Goal: Information Seeking & Learning: Find specific fact

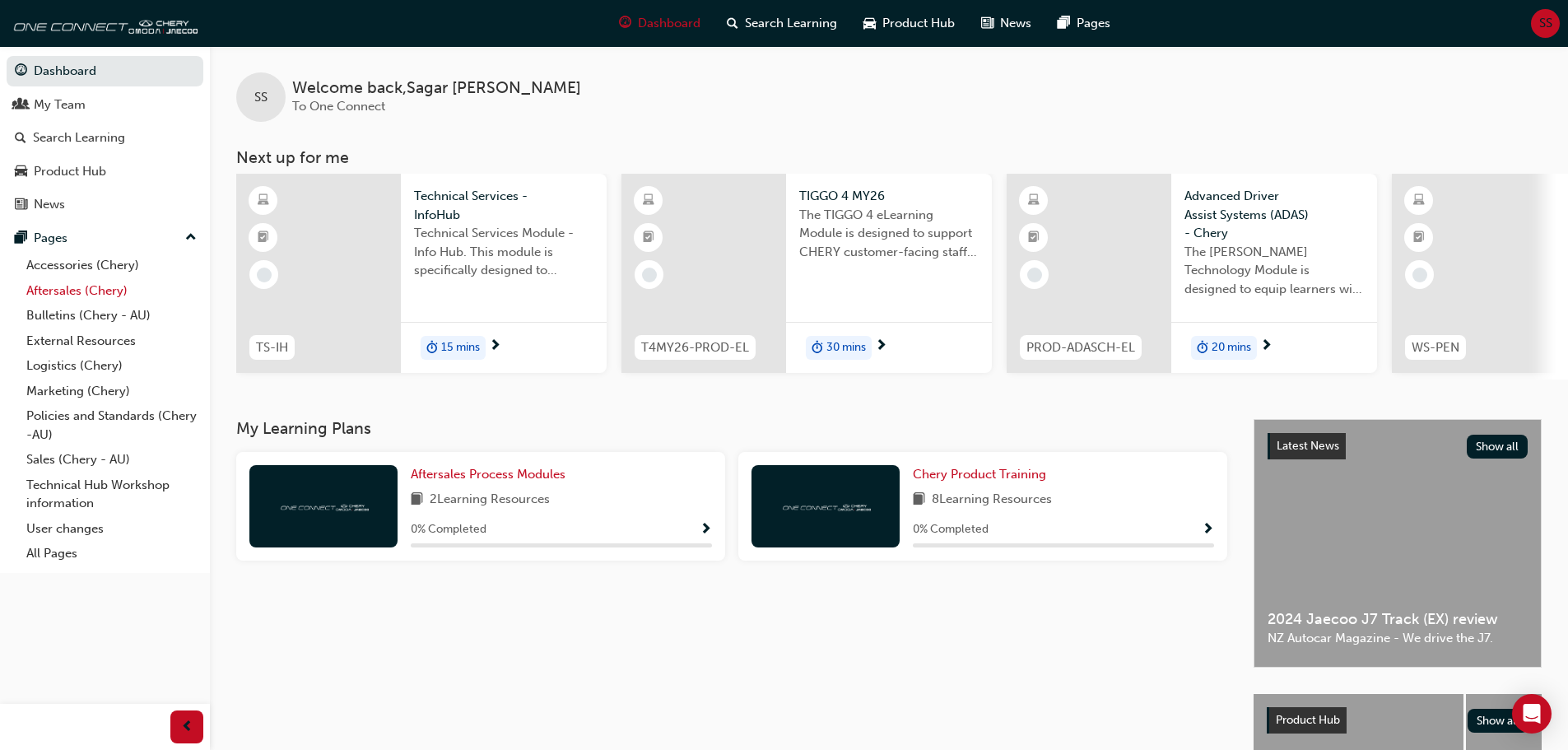
click at [92, 295] on link "Aftersales (Chery)" at bounding box center [111, 291] width 183 height 26
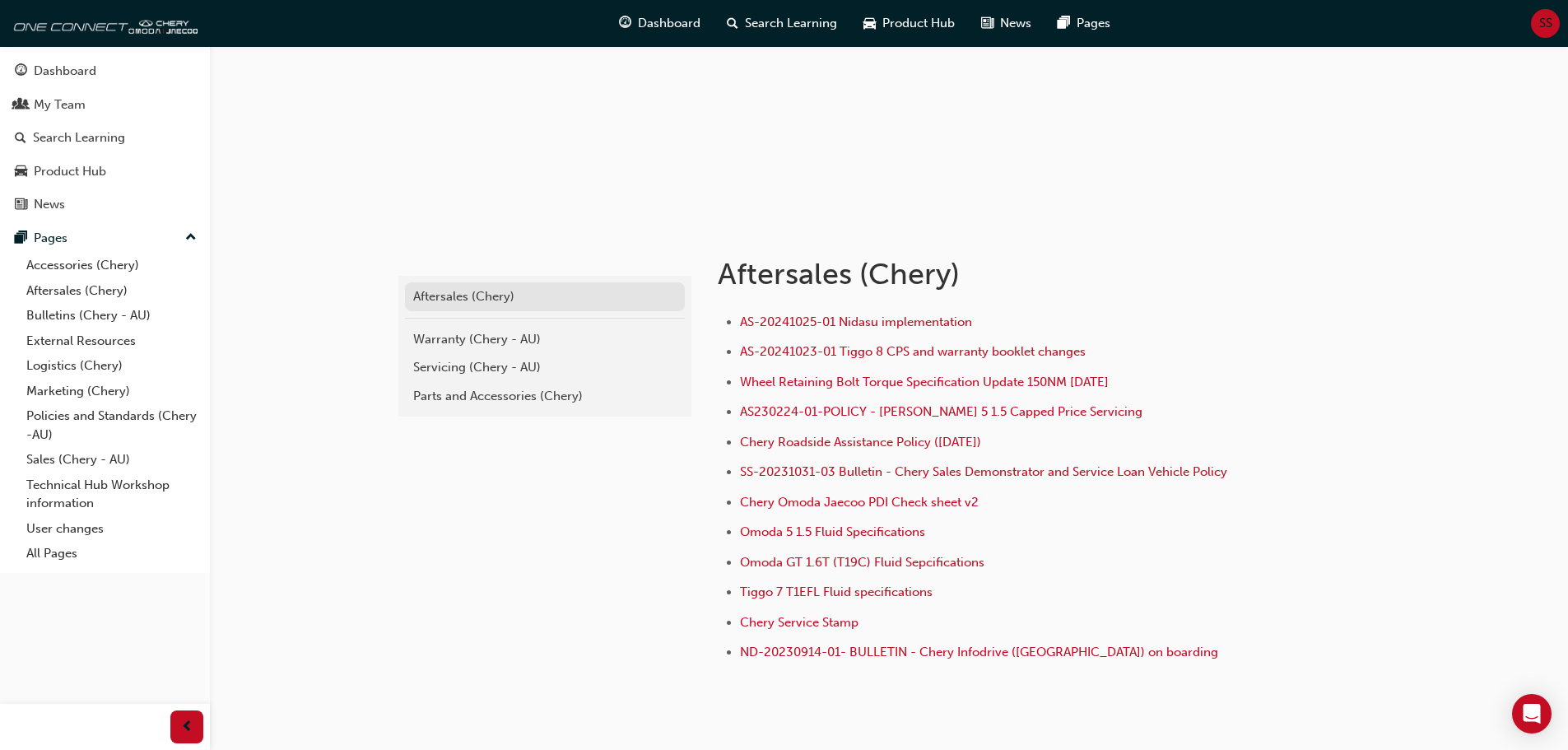
scroll to position [164, 0]
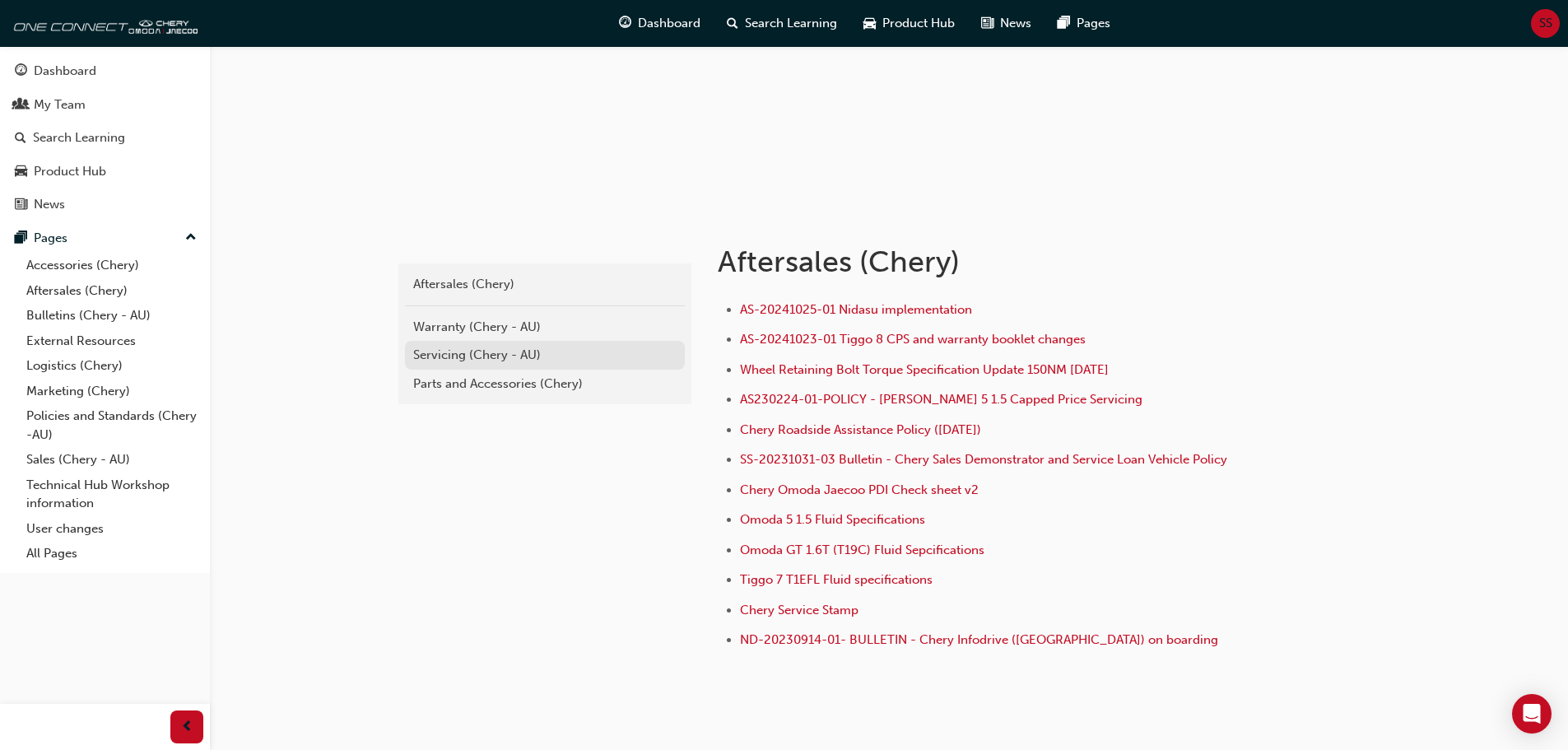
click at [464, 350] on div "Servicing (Chery - AU)" at bounding box center [545, 355] width 263 height 19
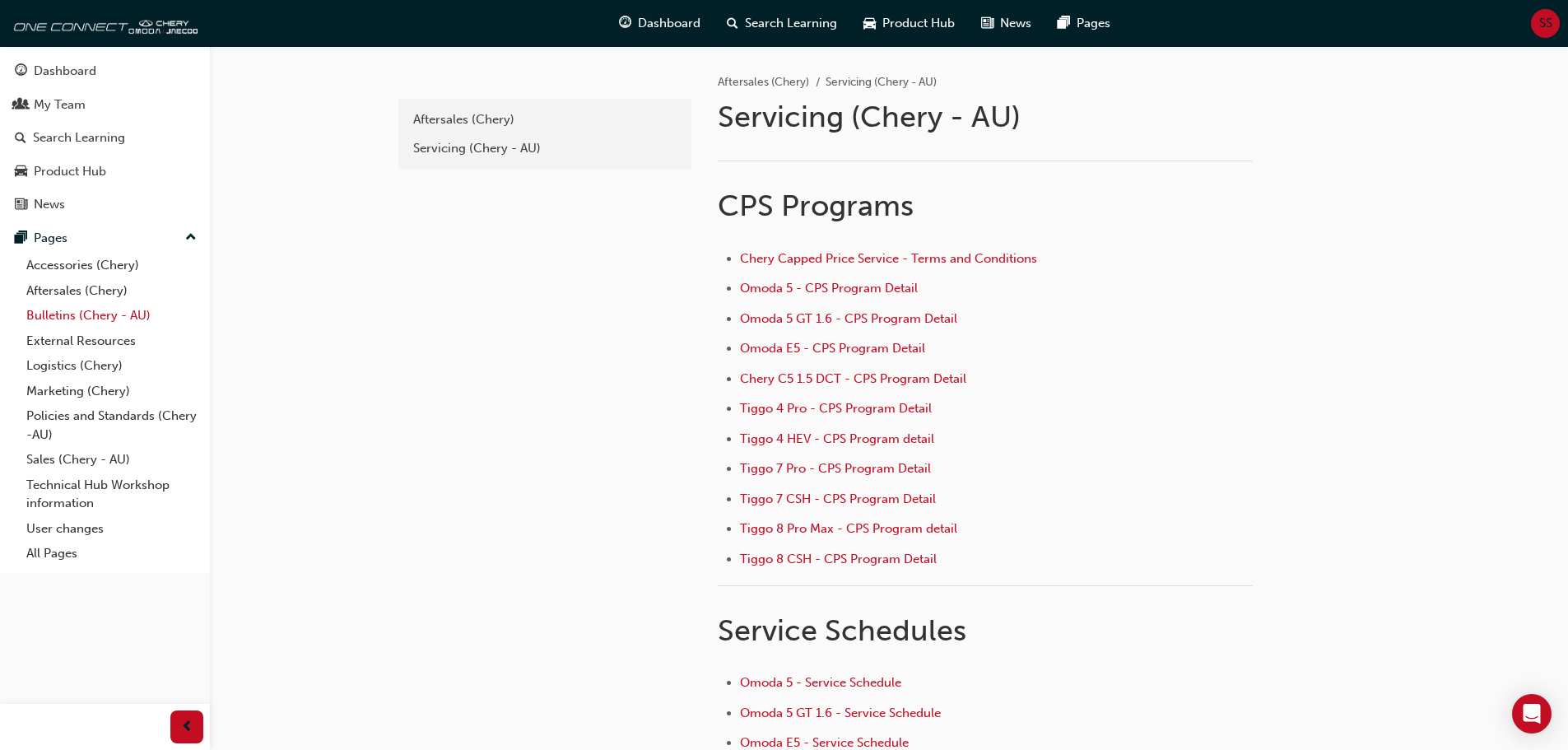
click at [67, 319] on link "Bulletins (Chery - AU)" at bounding box center [111, 316] width 183 height 26
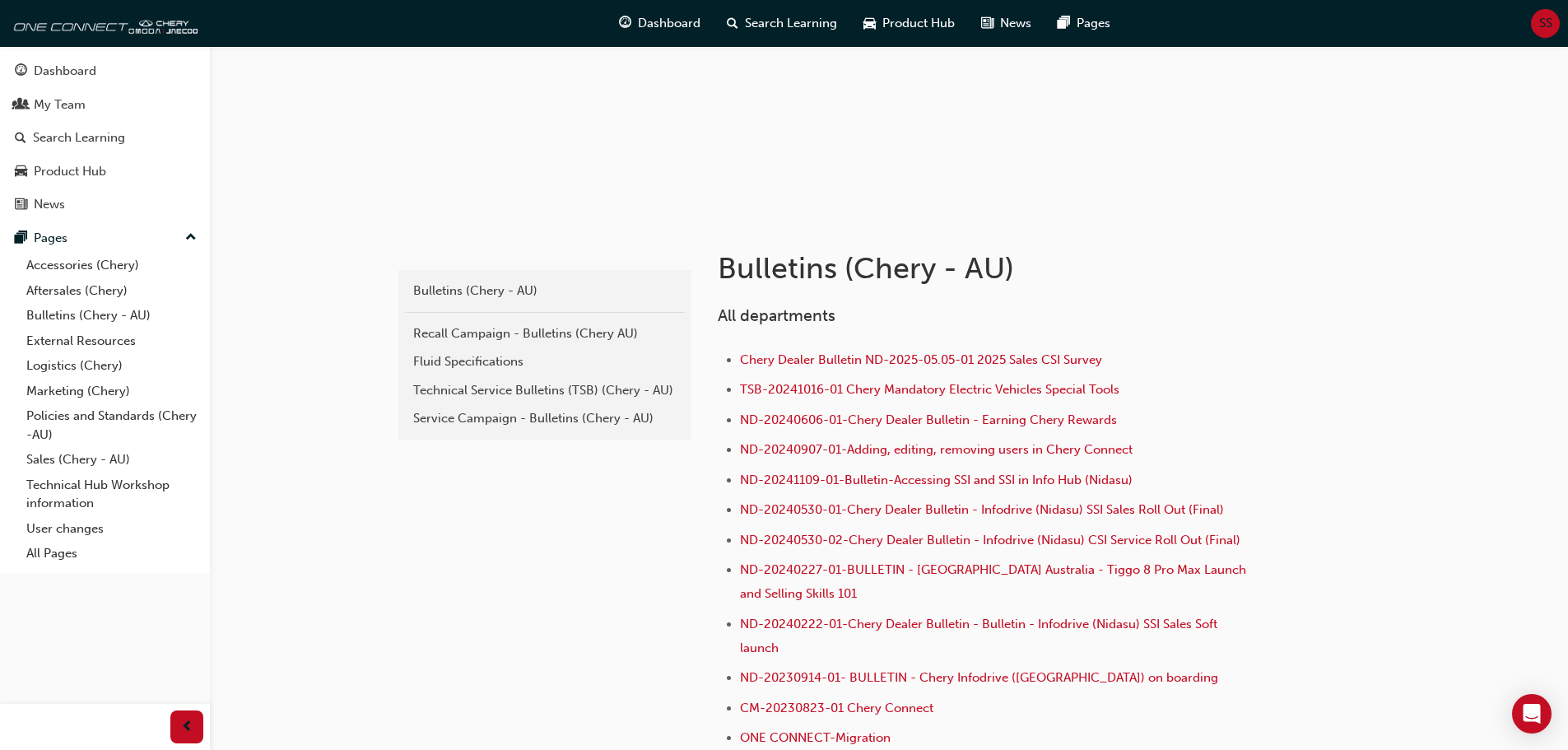
scroll to position [164, 0]
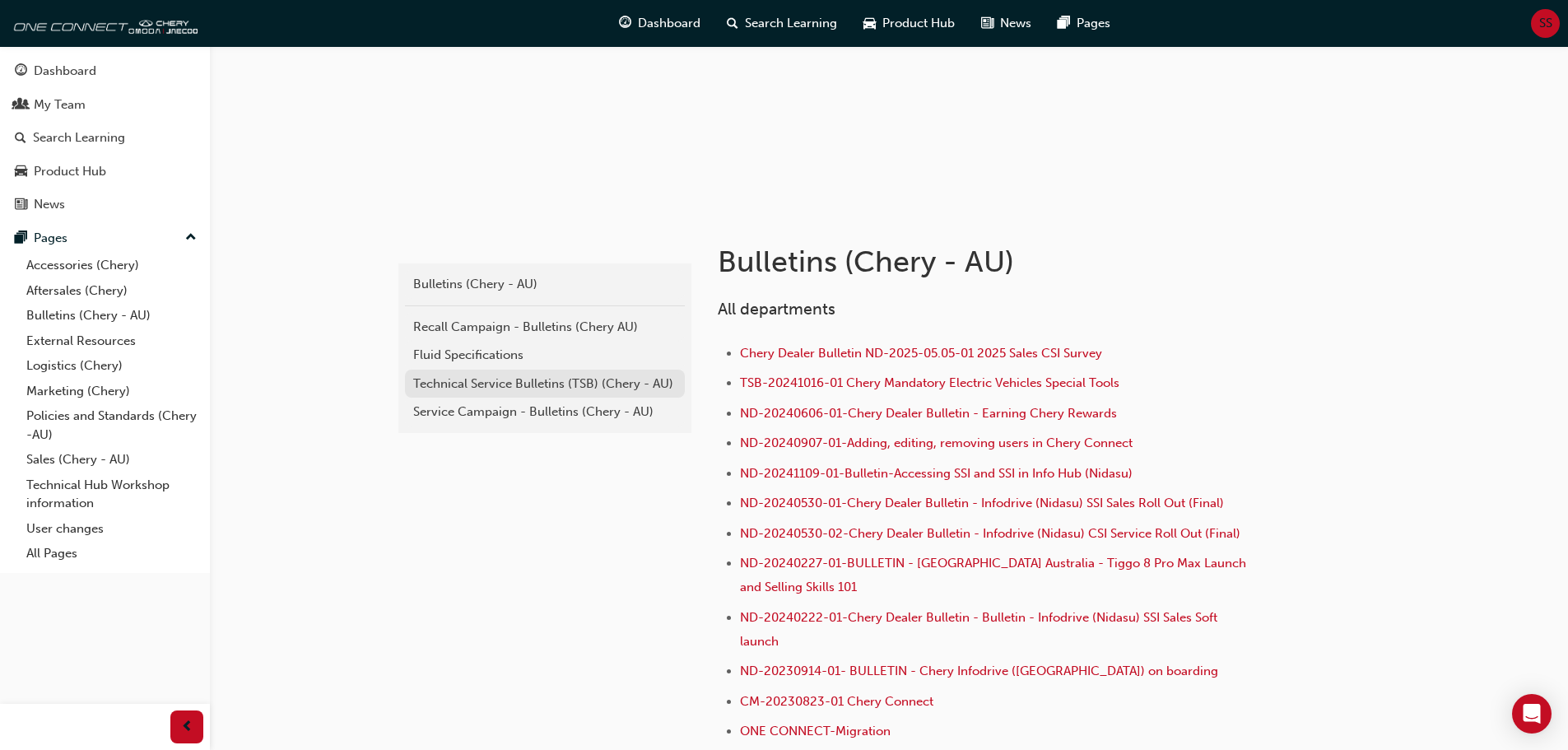
click at [496, 385] on div "Technical Service Bulletins (TSB) (Chery - AU)" at bounding box center [545, 383] width 263 height 19
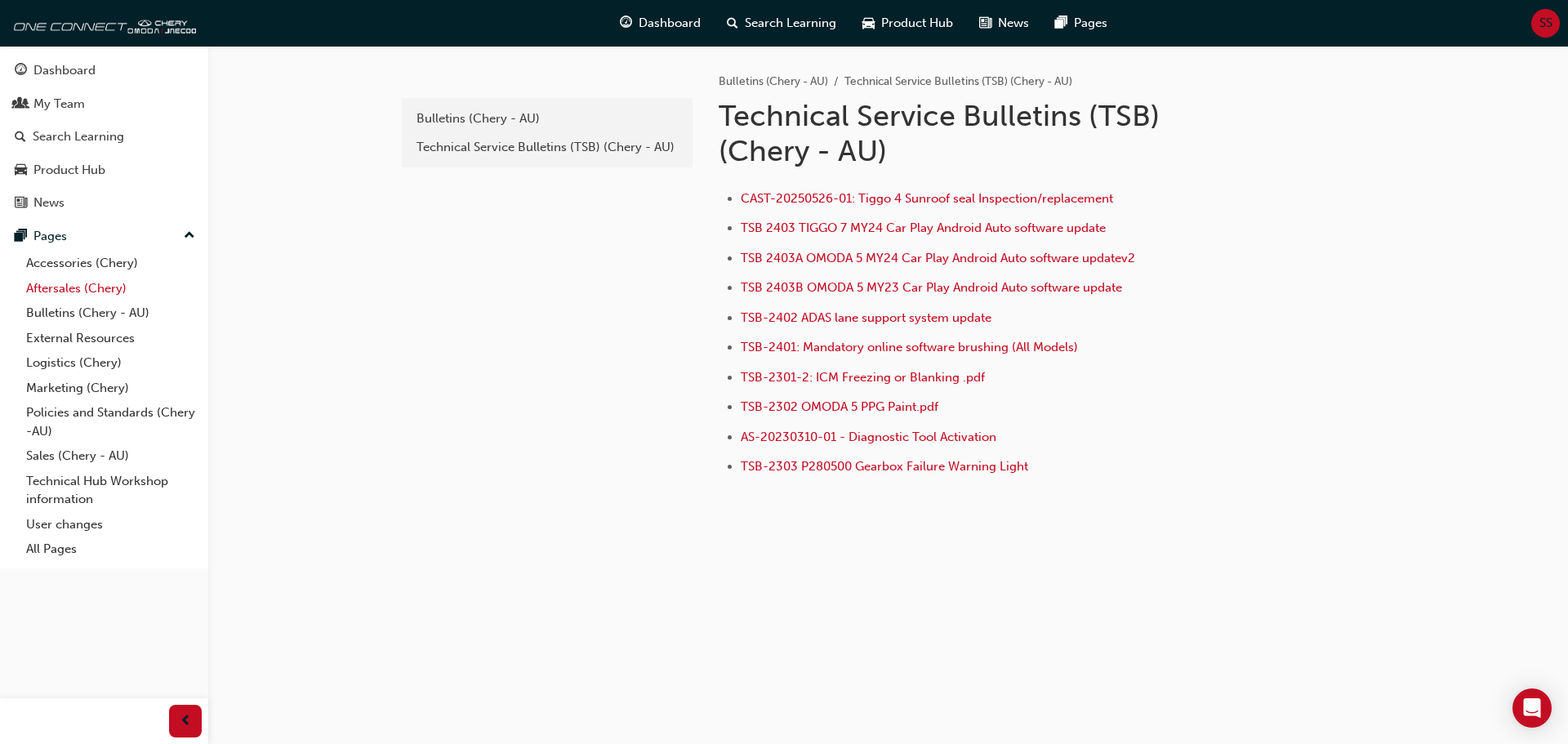
click at [78, 289] on link "Aftersales (Chery)" at bounding box center [110, 289] width 182 height 26
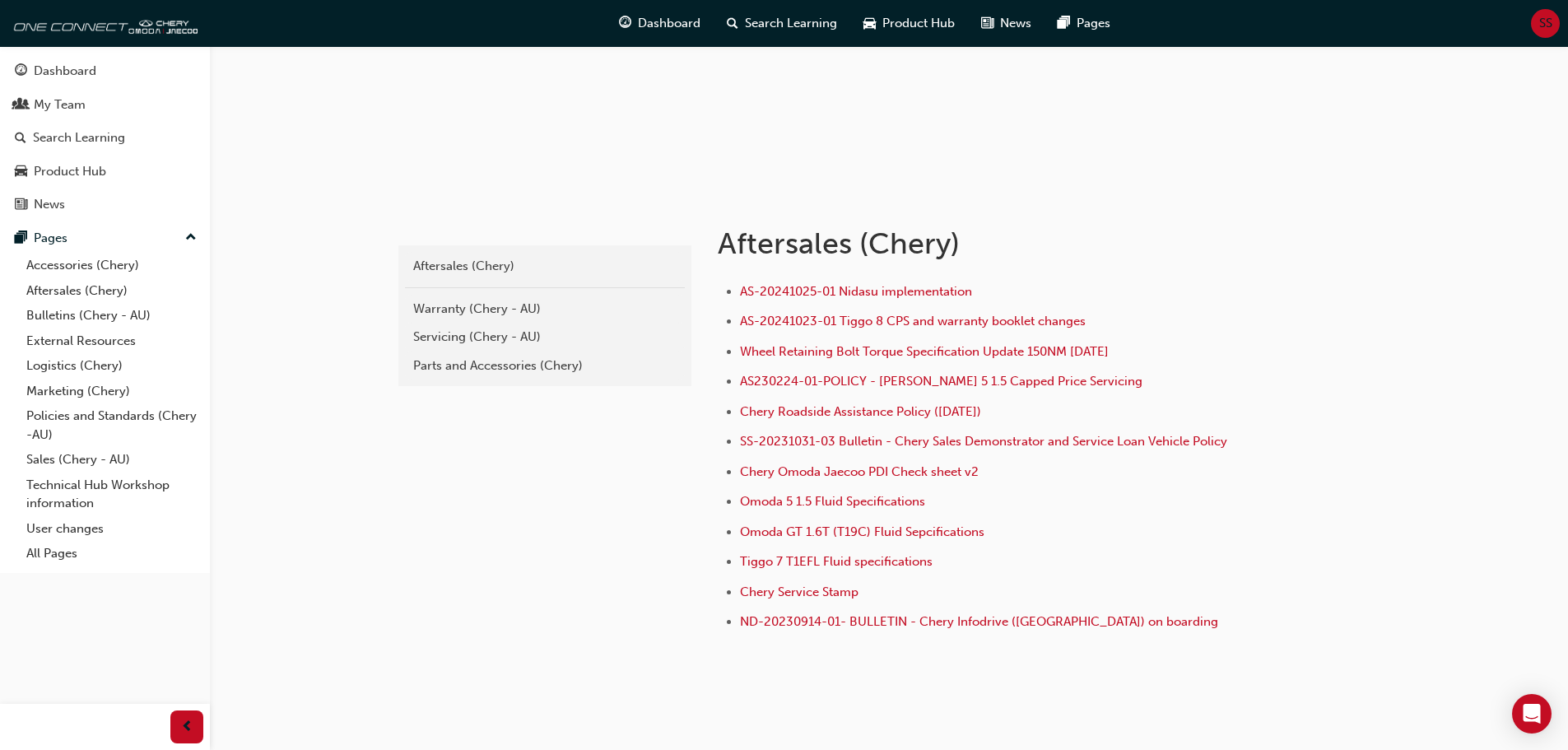
scroll to position [227, 0]
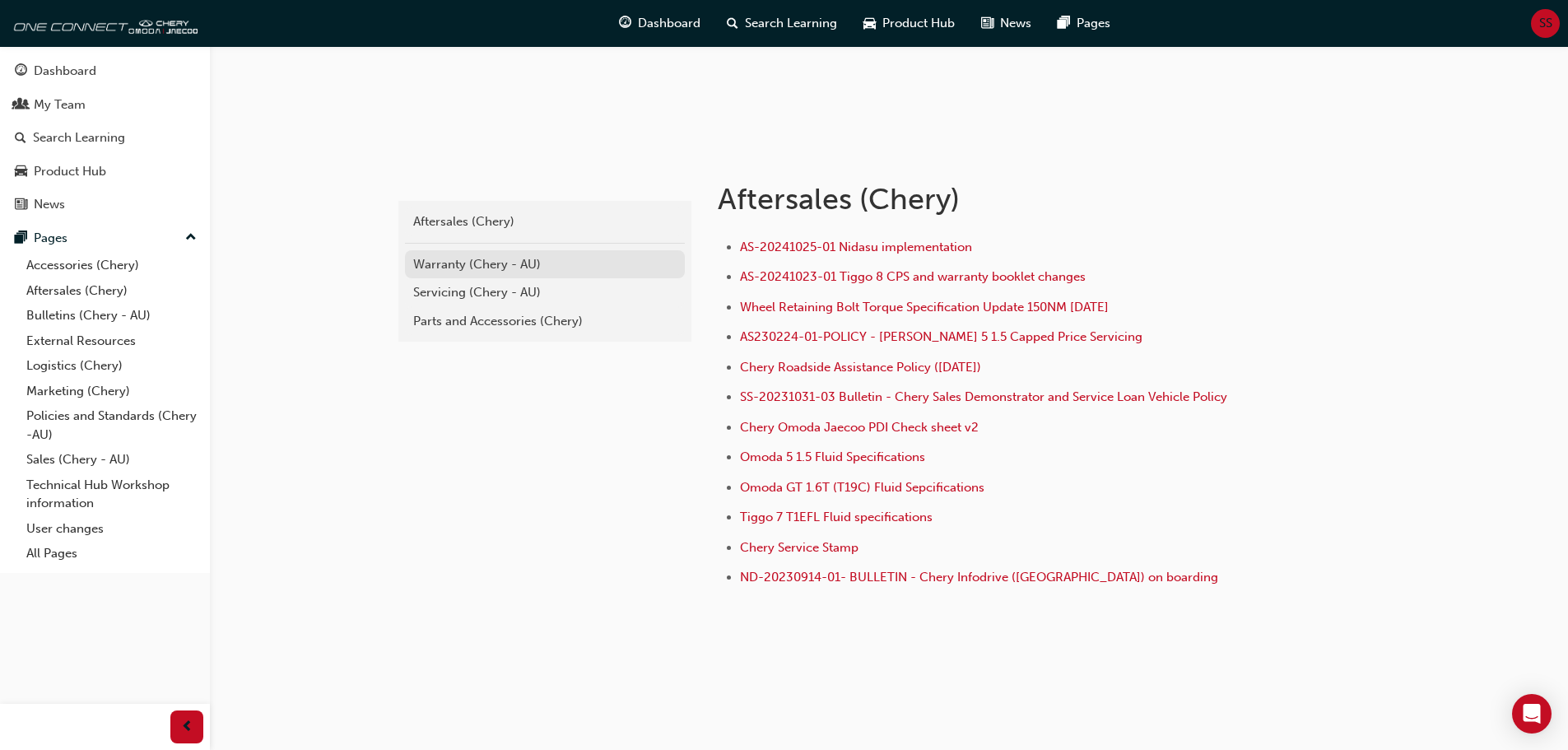
click at [424, 268] on div "Warranty (Chery - AU)" at bounding box center [545, 265] width 263 height 19
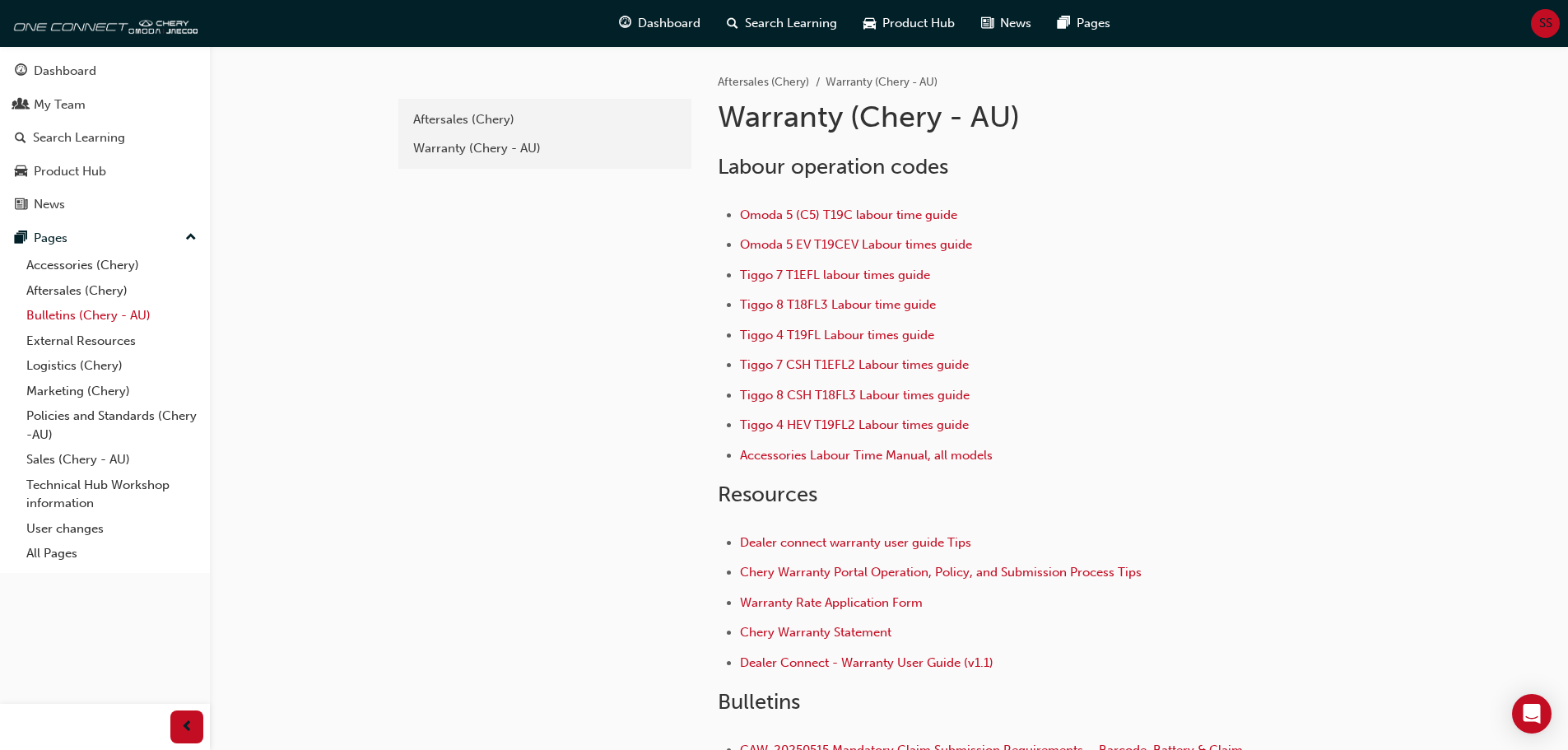
click at [58, 304] on link "Bulletins (Chery - AU)" at bounding box center [111, 316] width 183 height 26
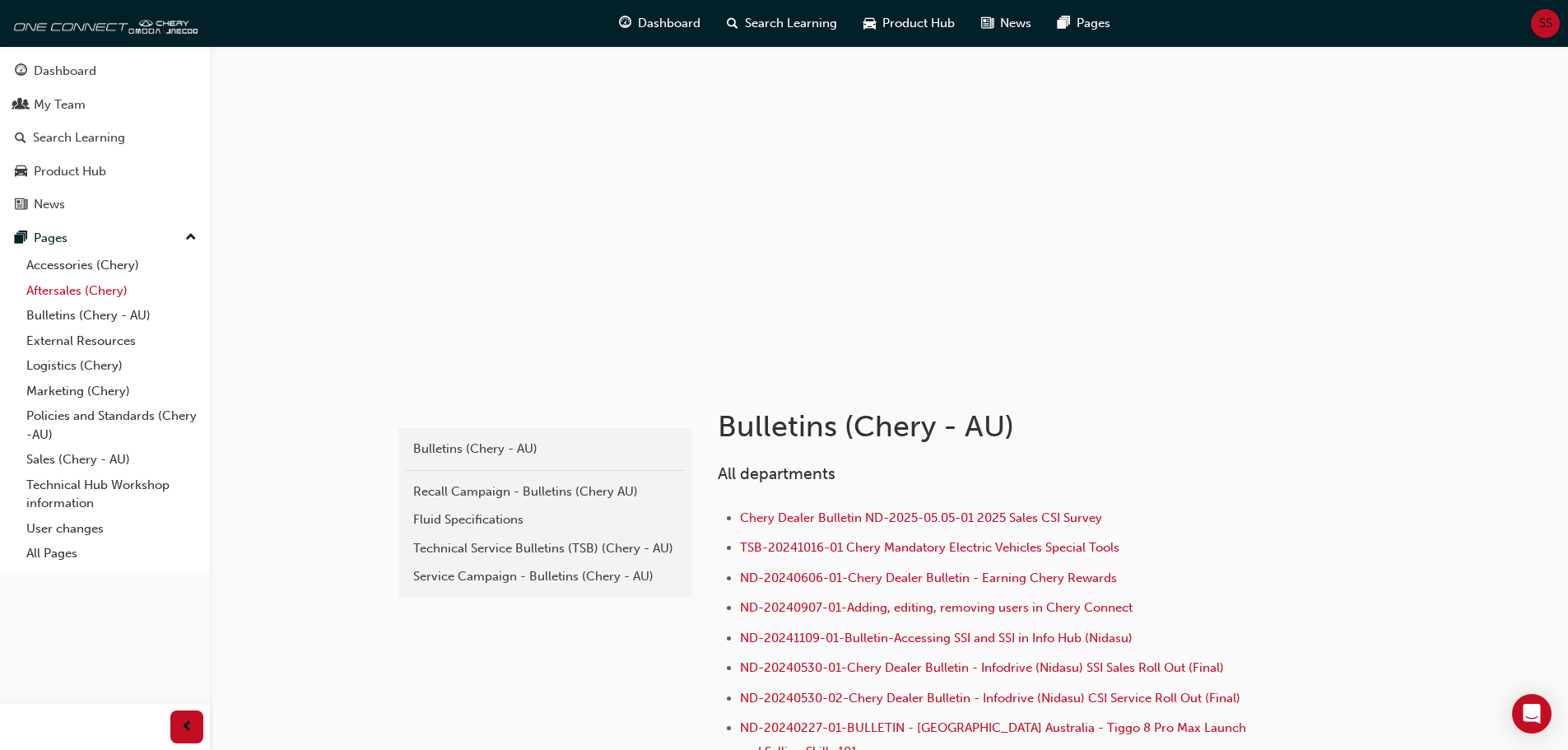
click at [56, 295] on link "Aftersales (Chery)" at bounding box center [111, 291] width 183 height 26
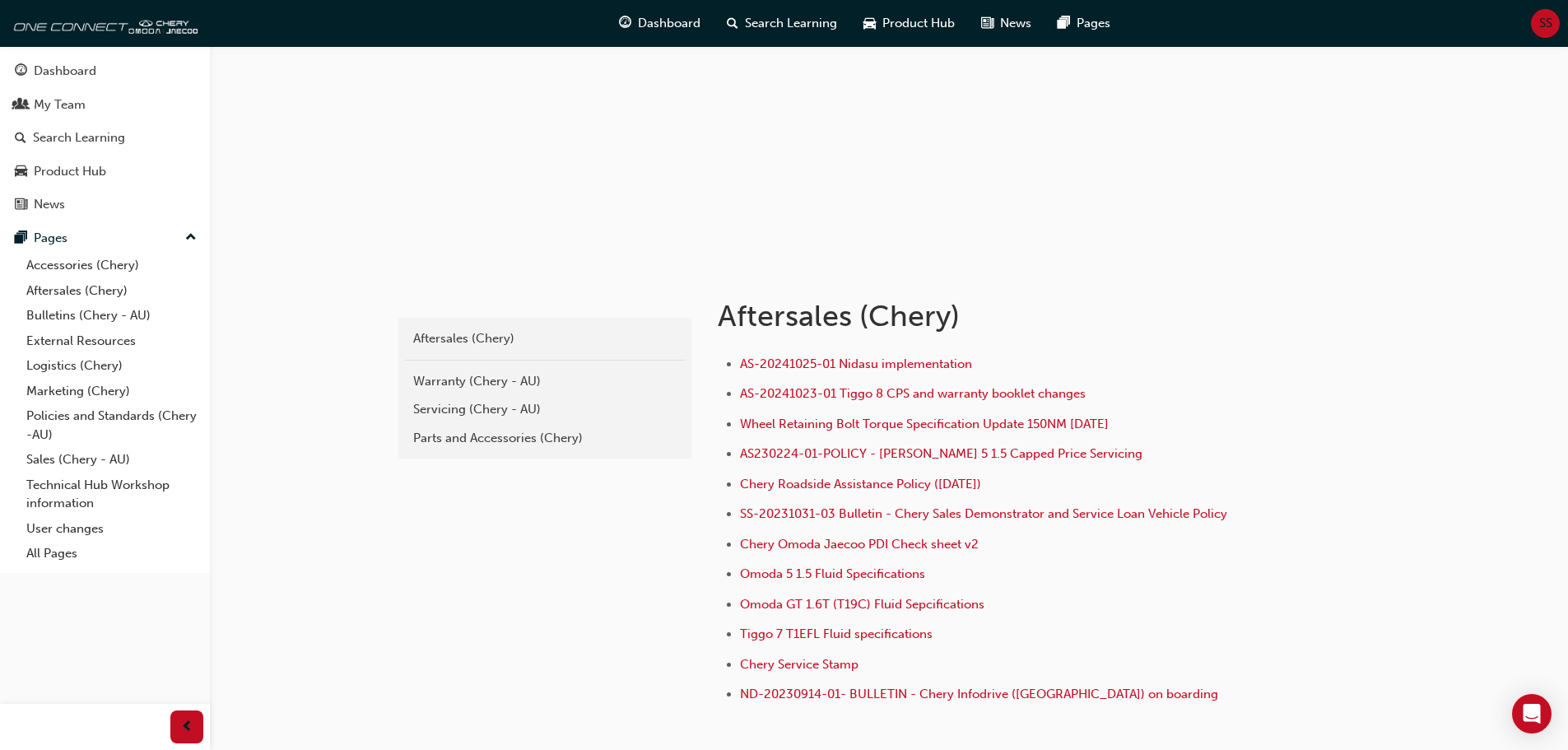
scroll to position [164, 0]
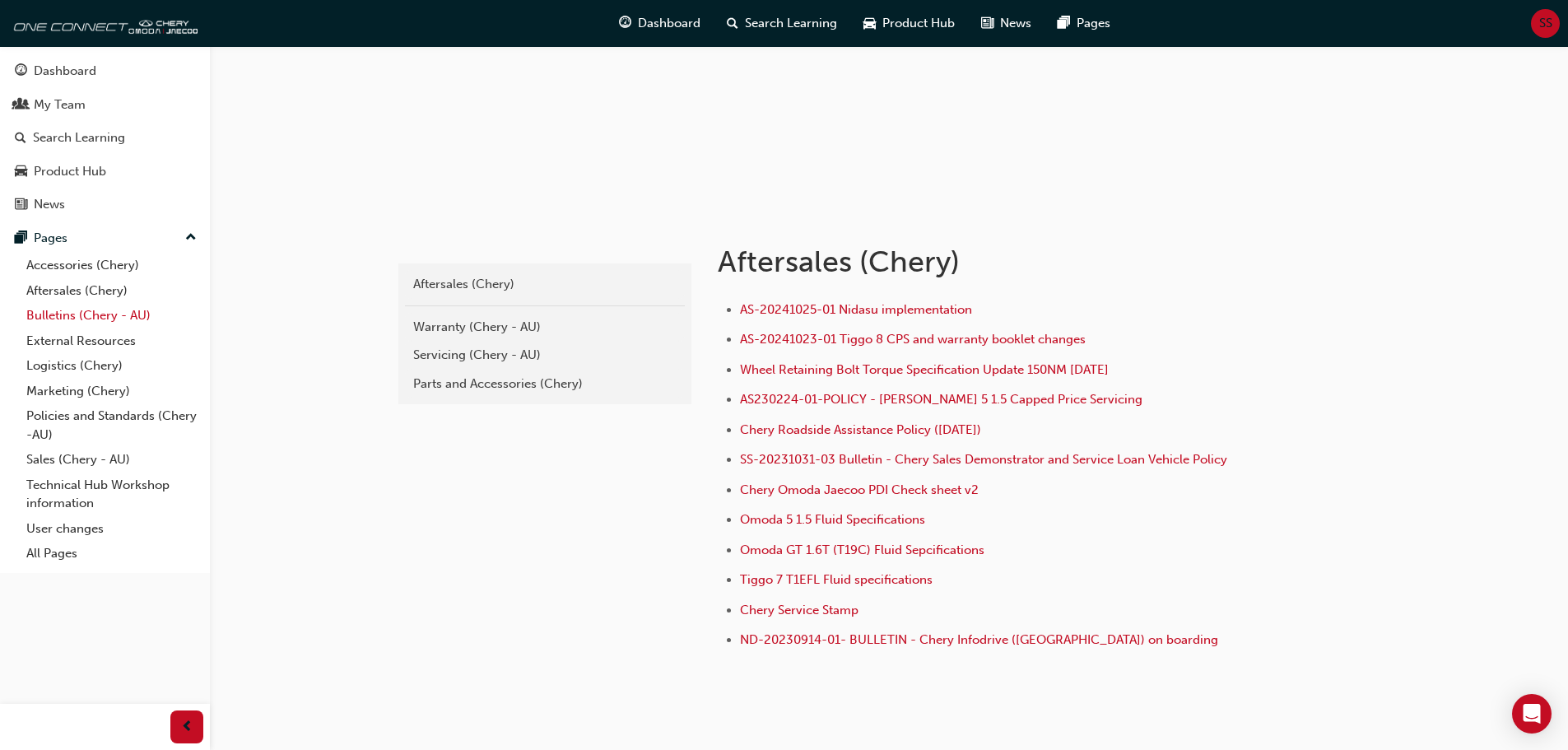
click at [122, 313] on link "Bulletins (Chery - AU)" at bounding box center [111, 316] width 183 height 26
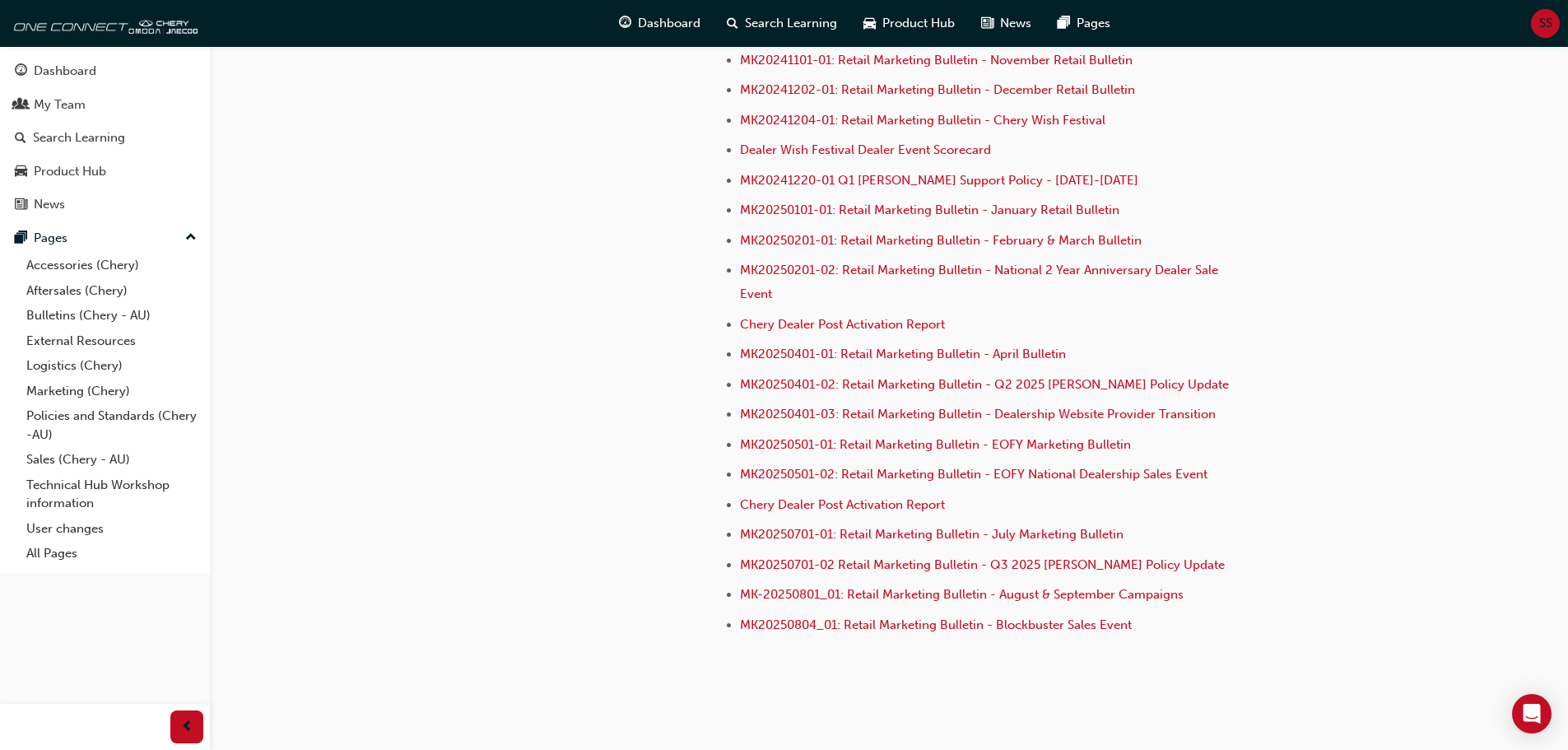
scroll to position [3847, 0]
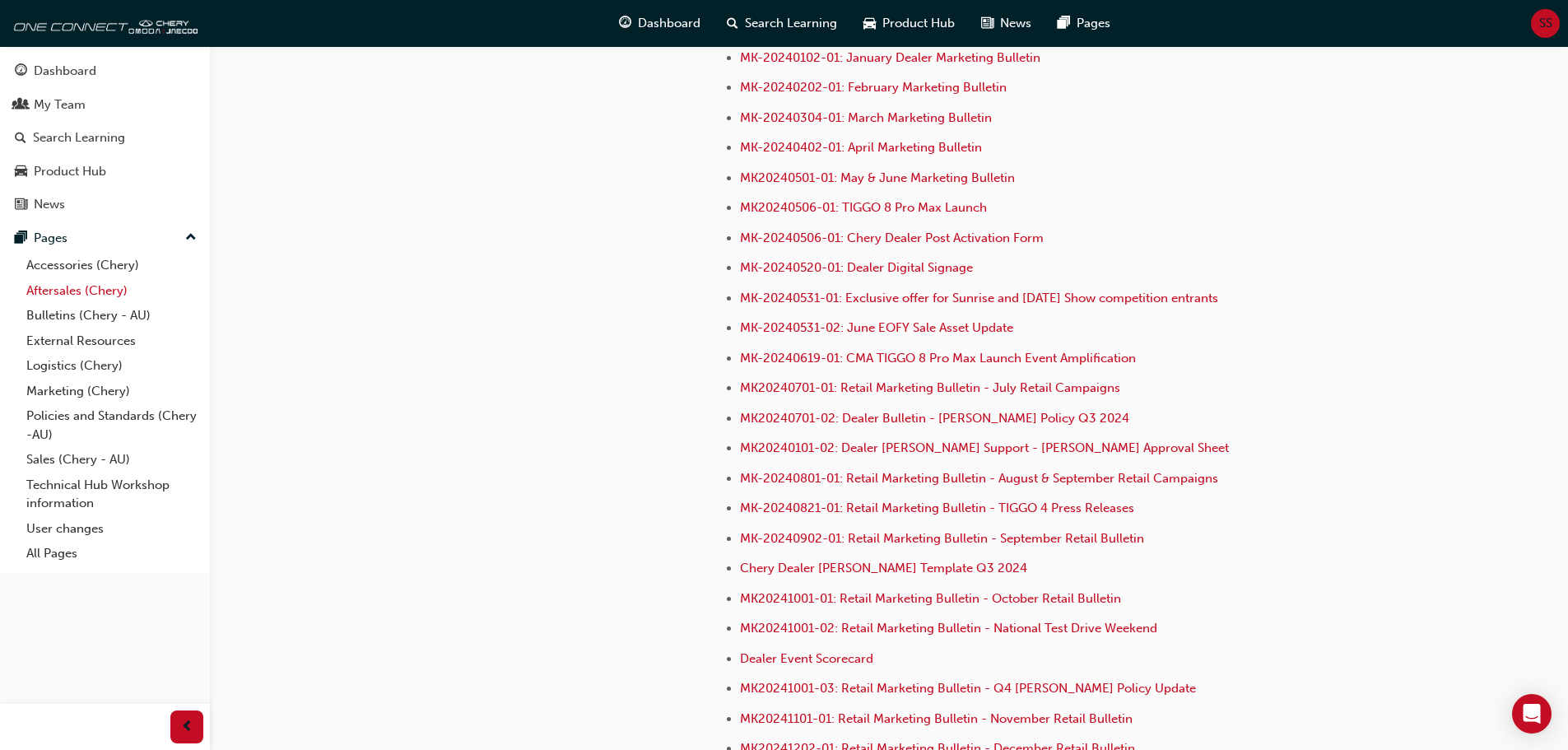
click at [94, 285] on link "Aftersales (Chery)" at bounding box center [111, 291] width 183 height 26
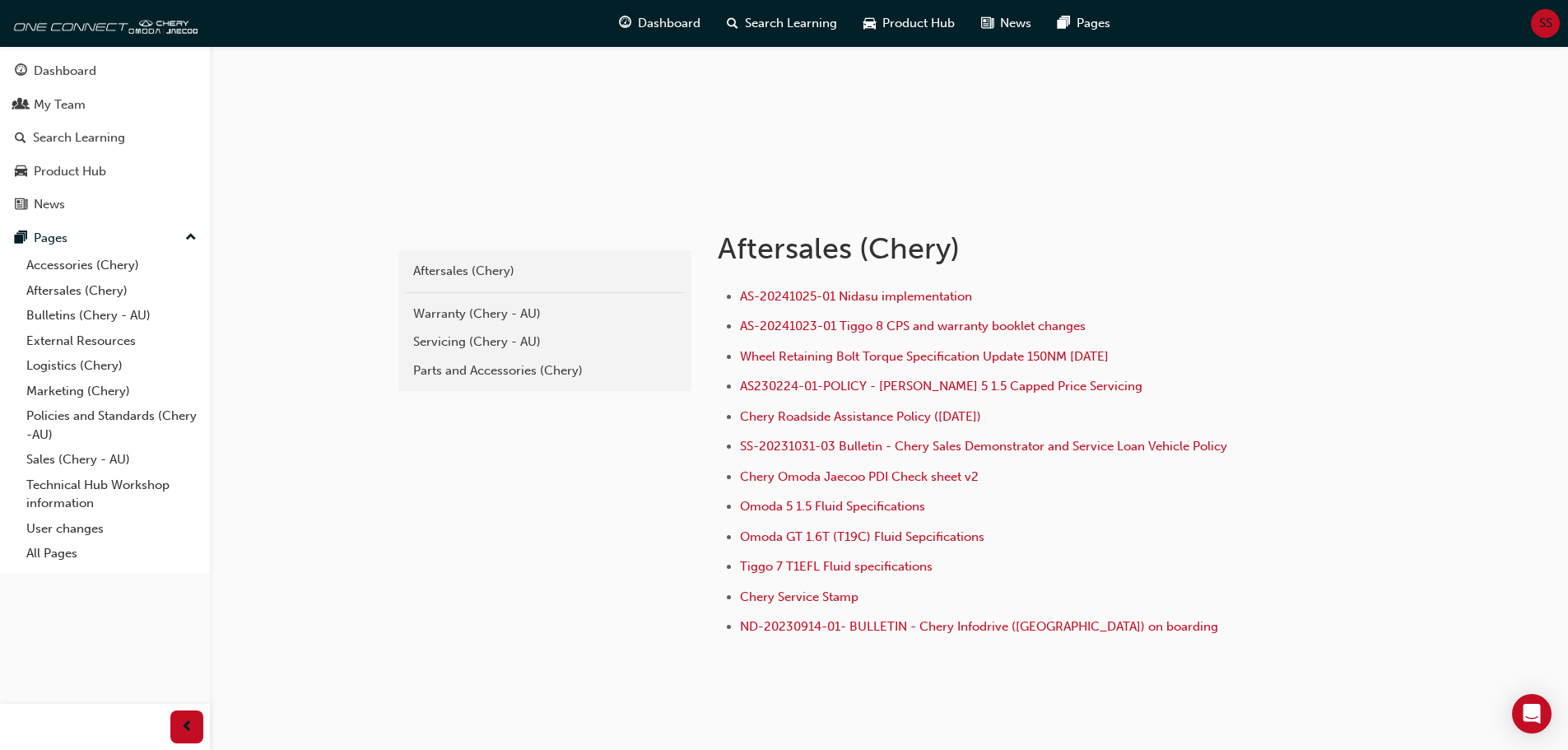
scroll to position [227, 0]
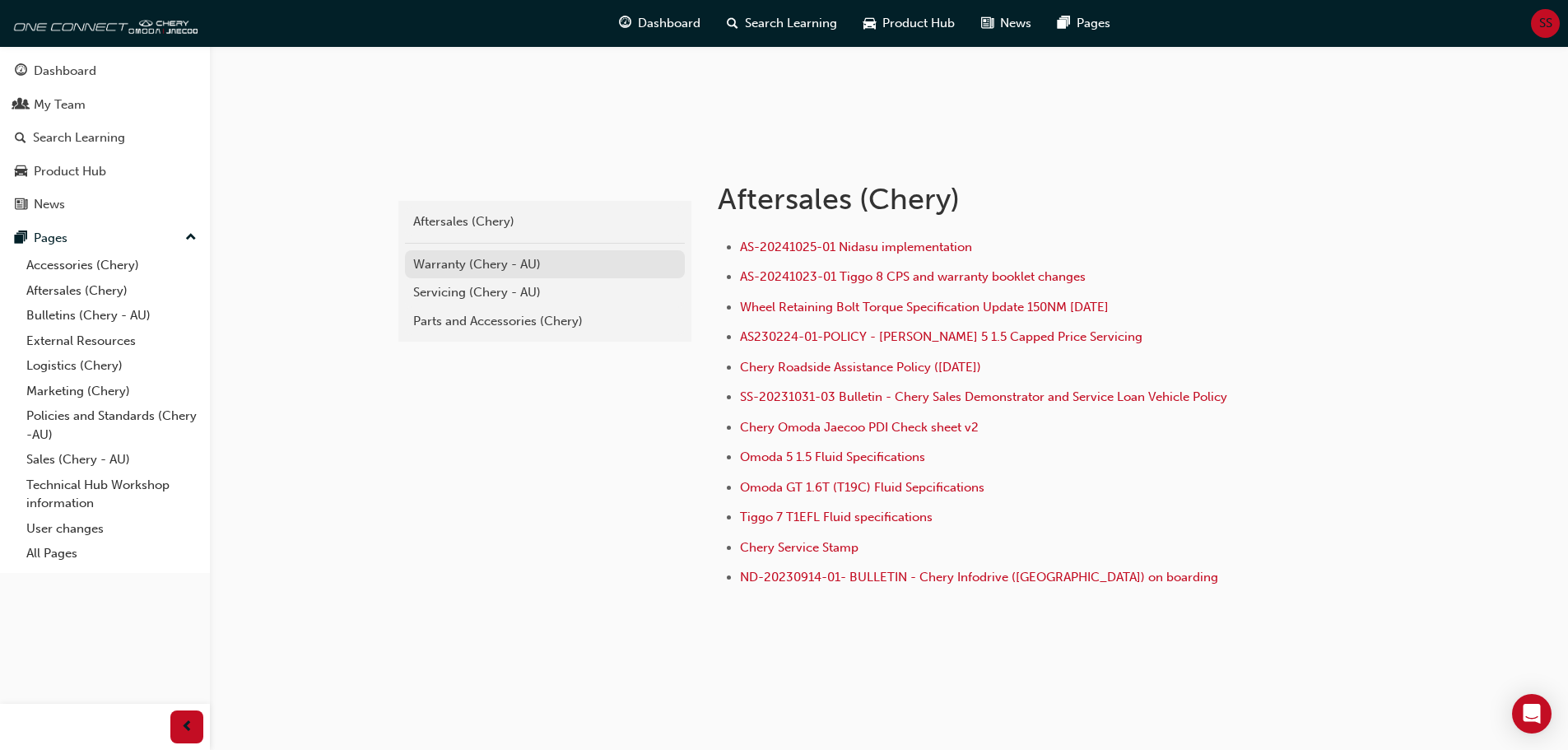
click at [475, 269] on div "Warranty (Chery - AU)" at bounding box center [545, 265] width 263 height 19
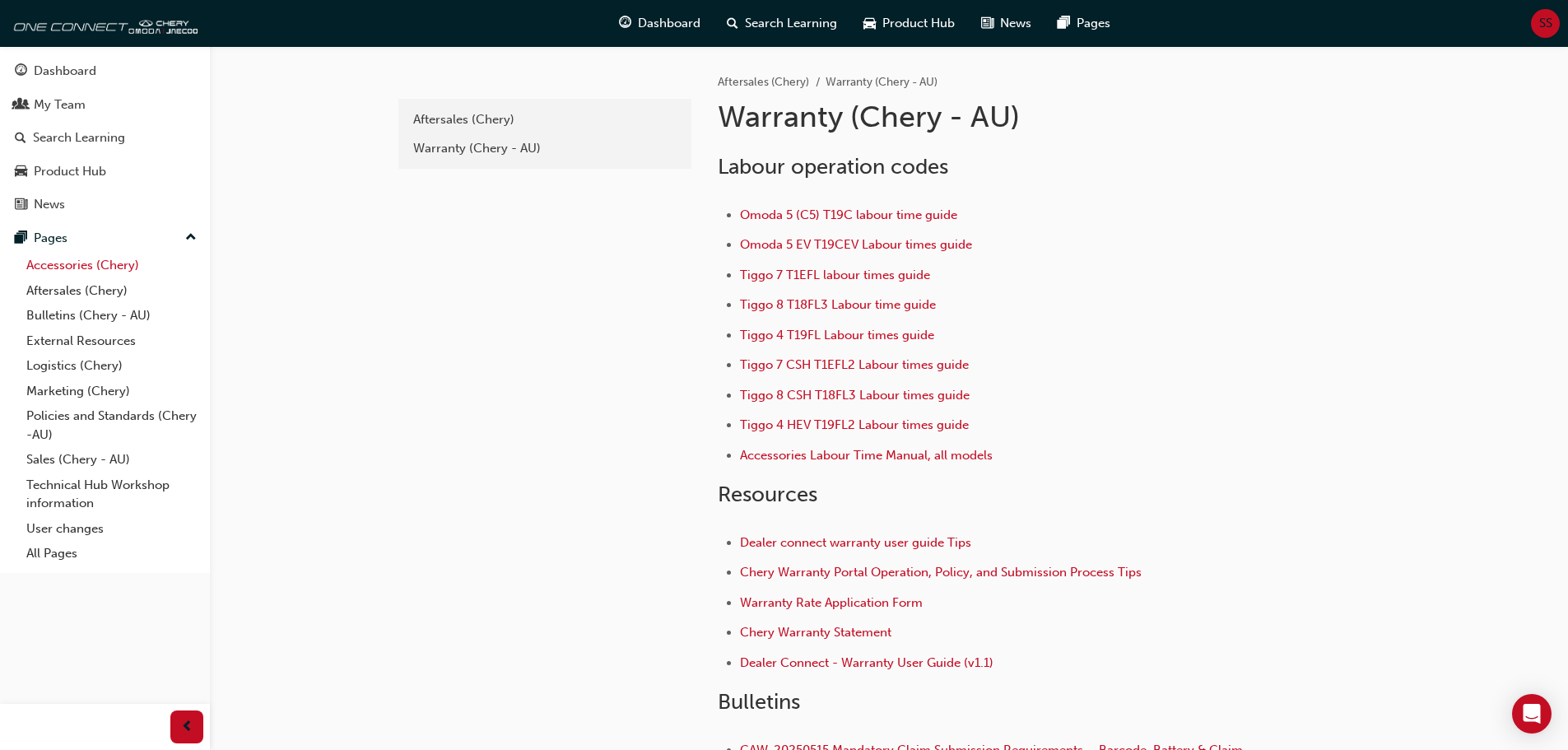
click at [103, 267] on link "Accessories (Chery)" at bounding box center [111, 266] width 183 height 26
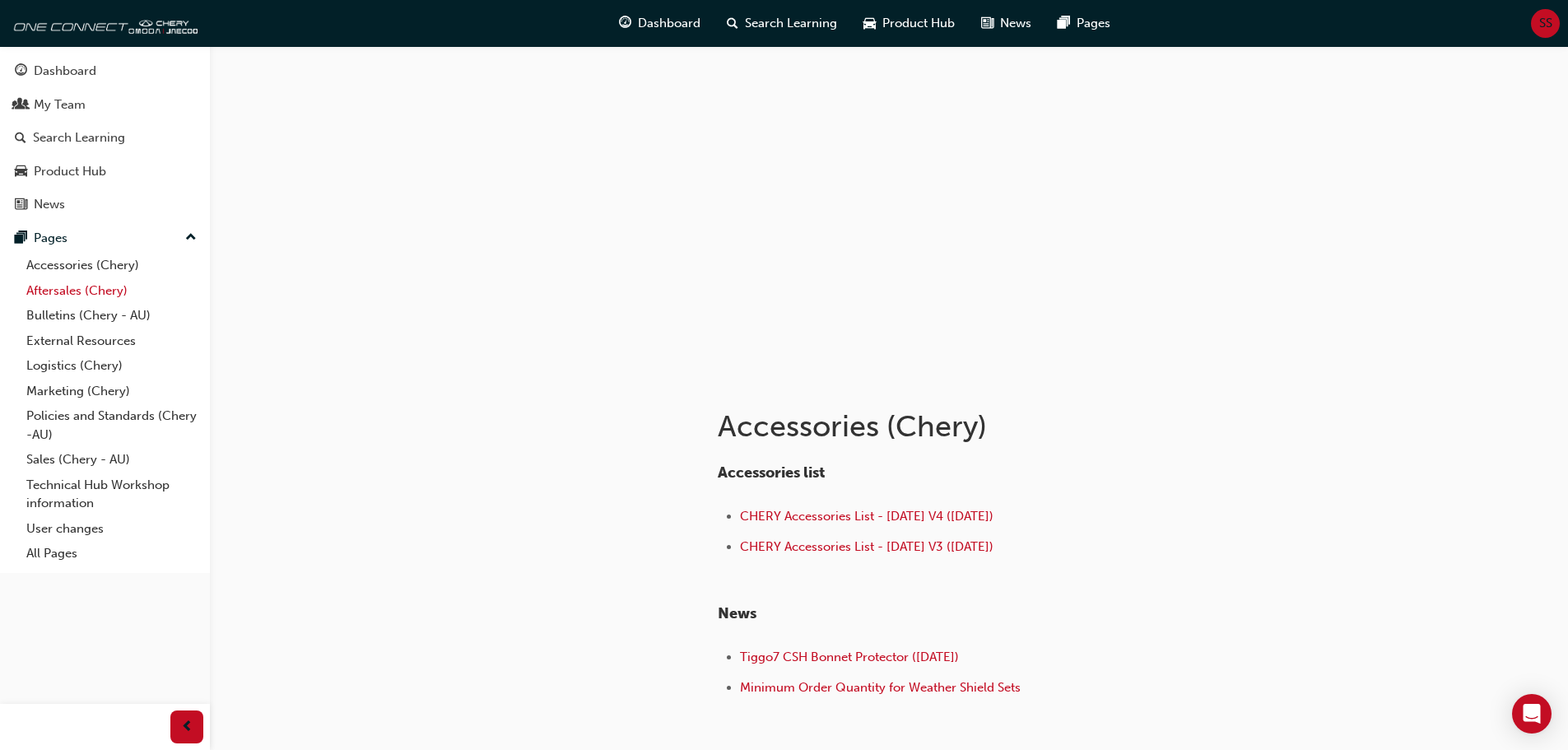
click at [92, 286] on link "Aftersales (Chery)" at bounding box center [111, 291] width 183 height 26
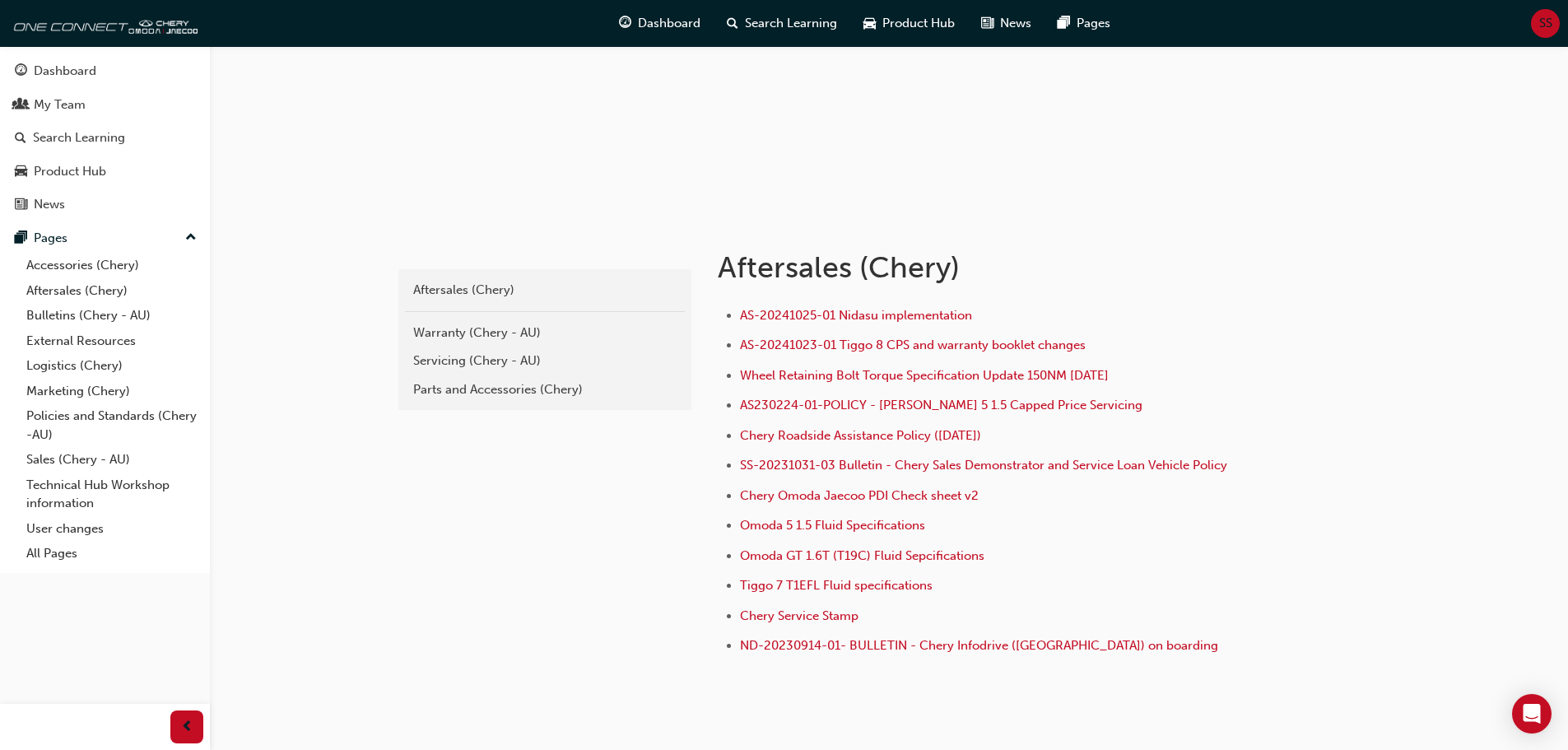
scroll to position [164, 0]
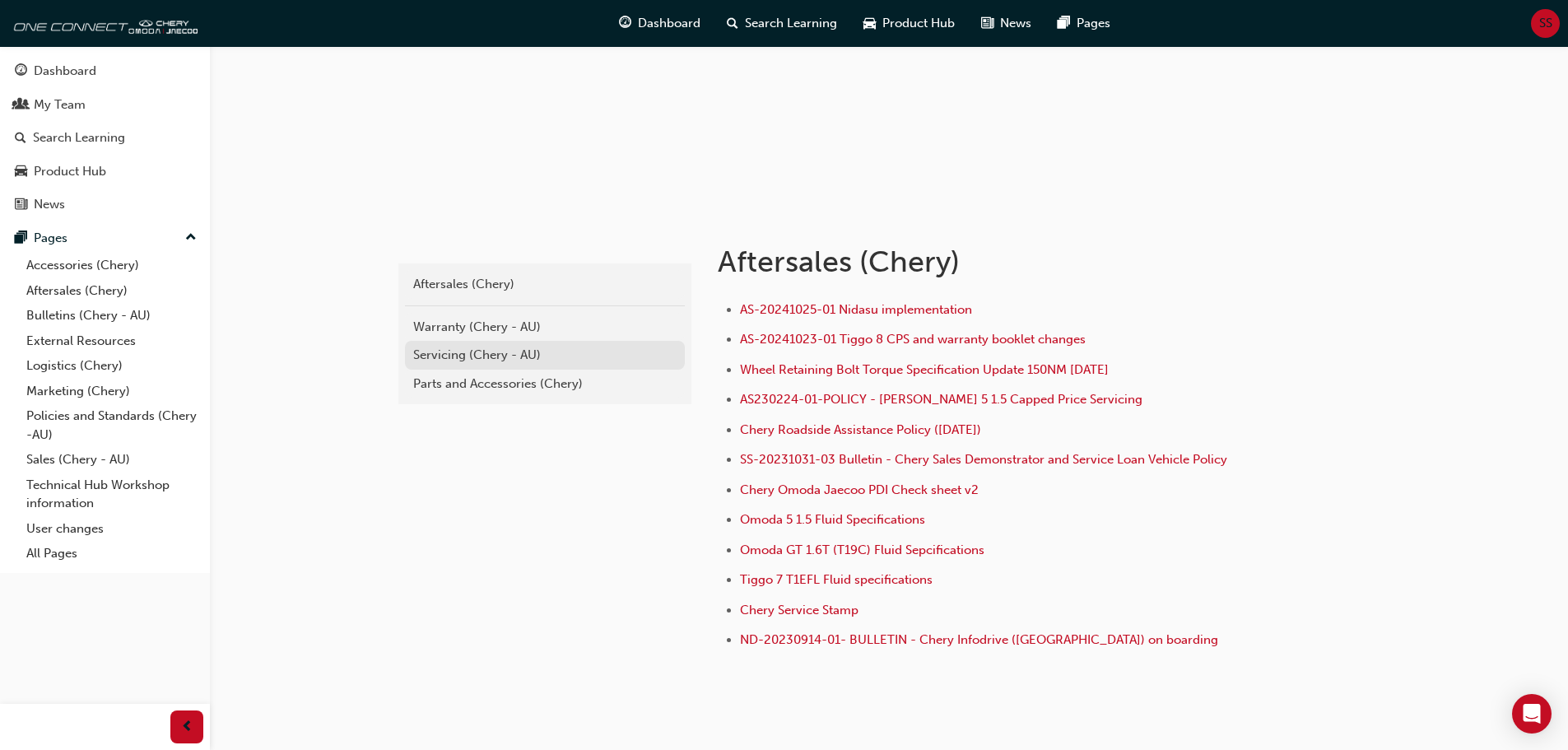
click at [453, 364] on div "Servicing (Chery - AU)" at bounding box center [545, 355] width 263 height 19
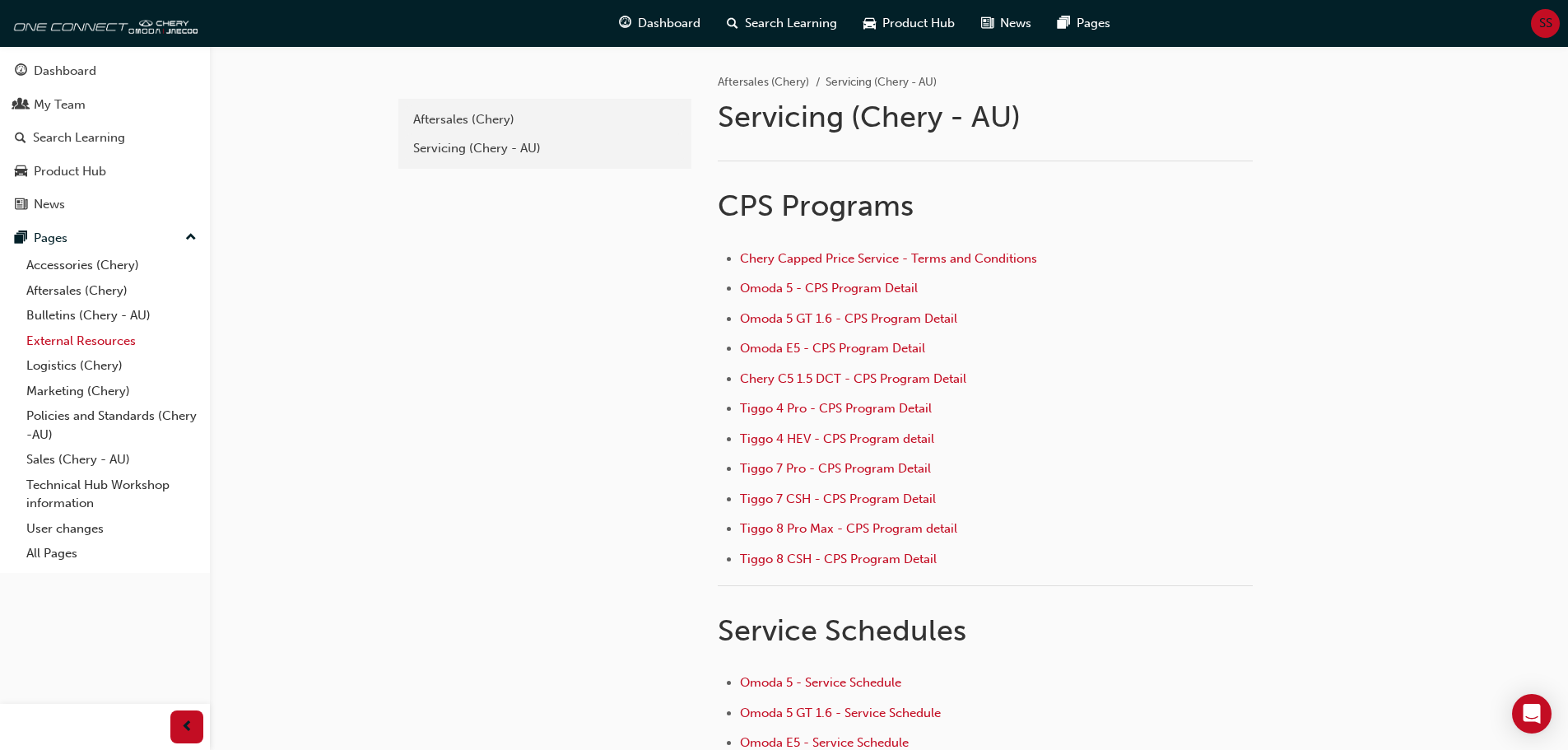
click at [78, 347] on link "External Resources" at bounding box center [111, 342] width 183 height 26
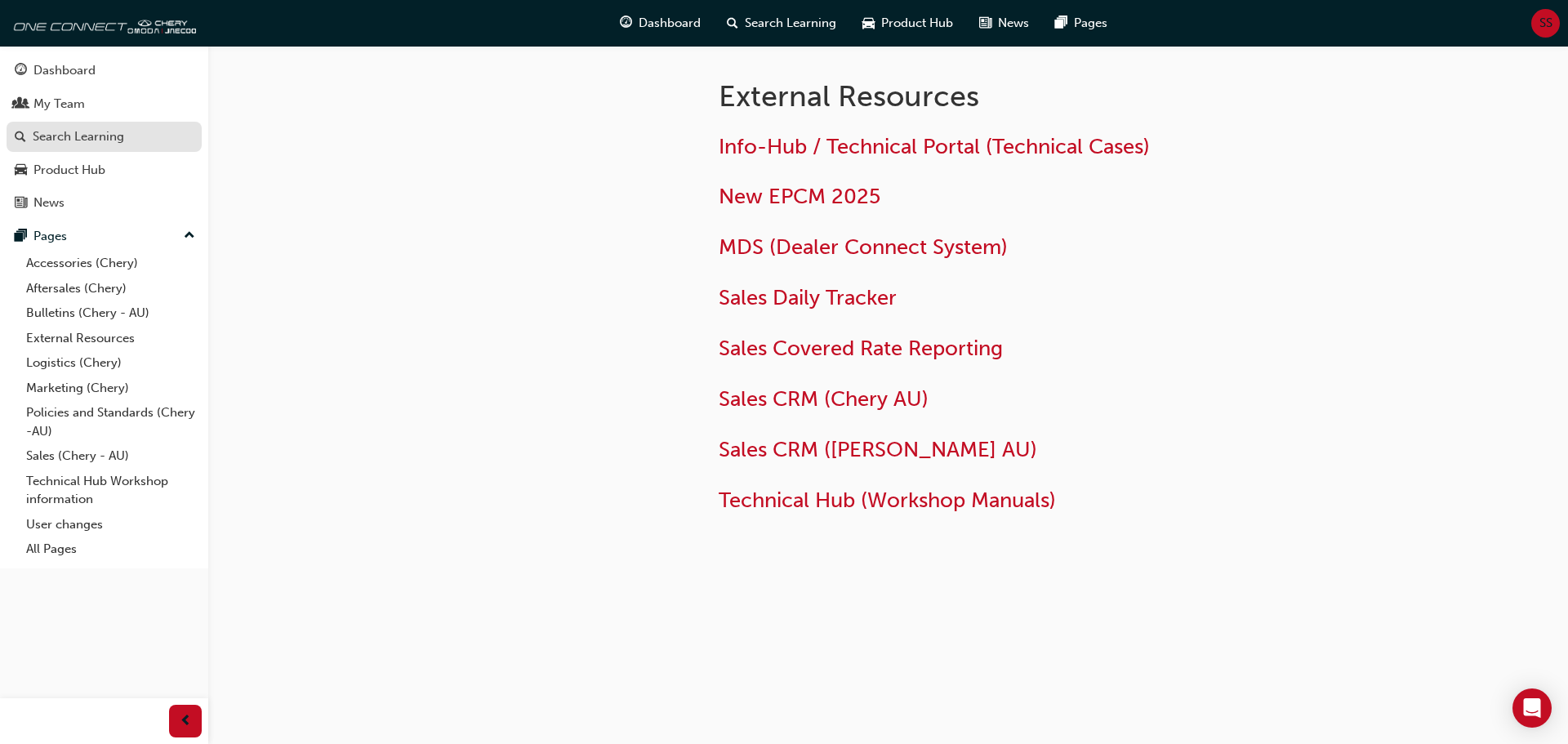
click at [40, 139] on div "Search Learning" at bounding box center [78, 137] width 91 height 19
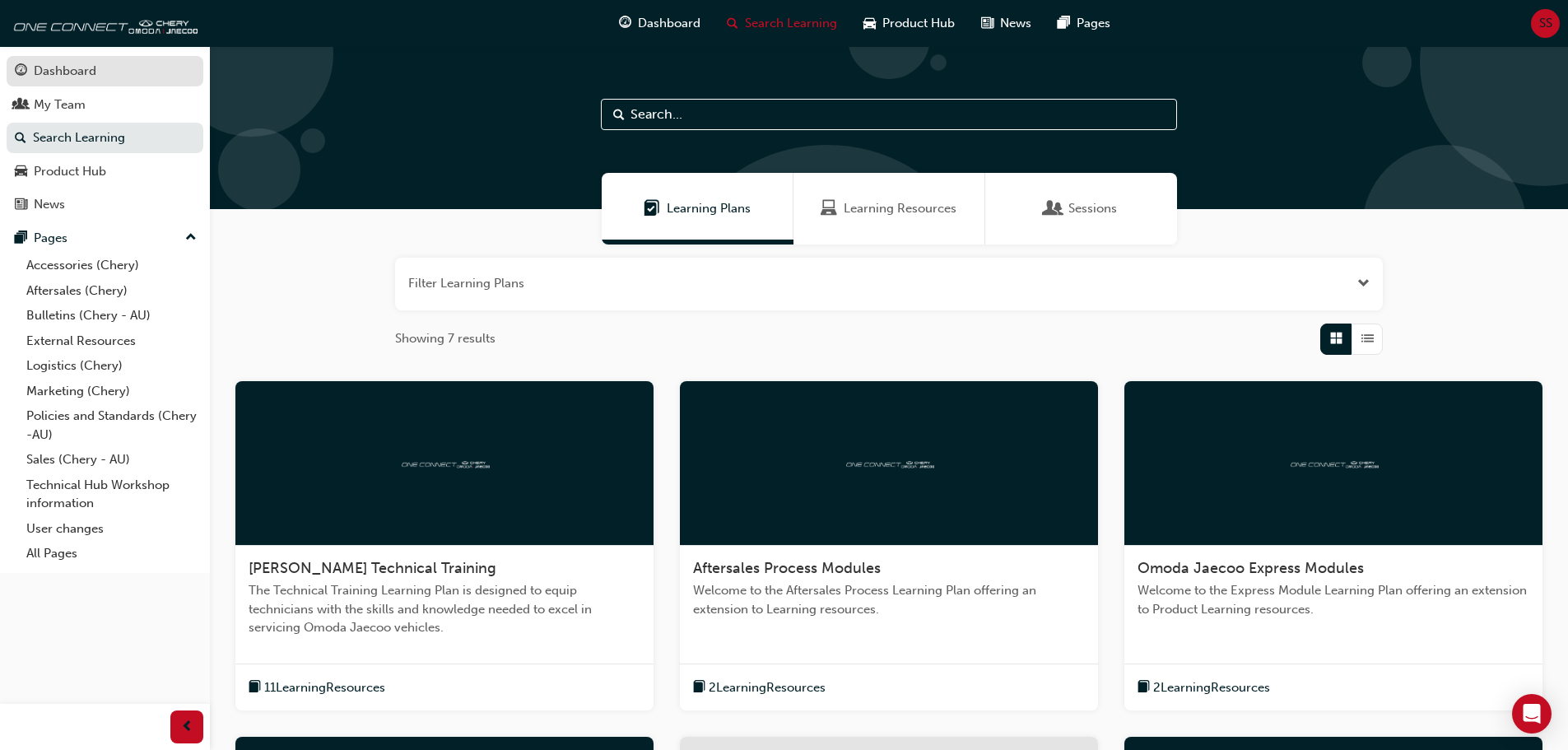
click at [65, 80] on div "Dashboard" at bounding box center [105, 70] width 180 height 21
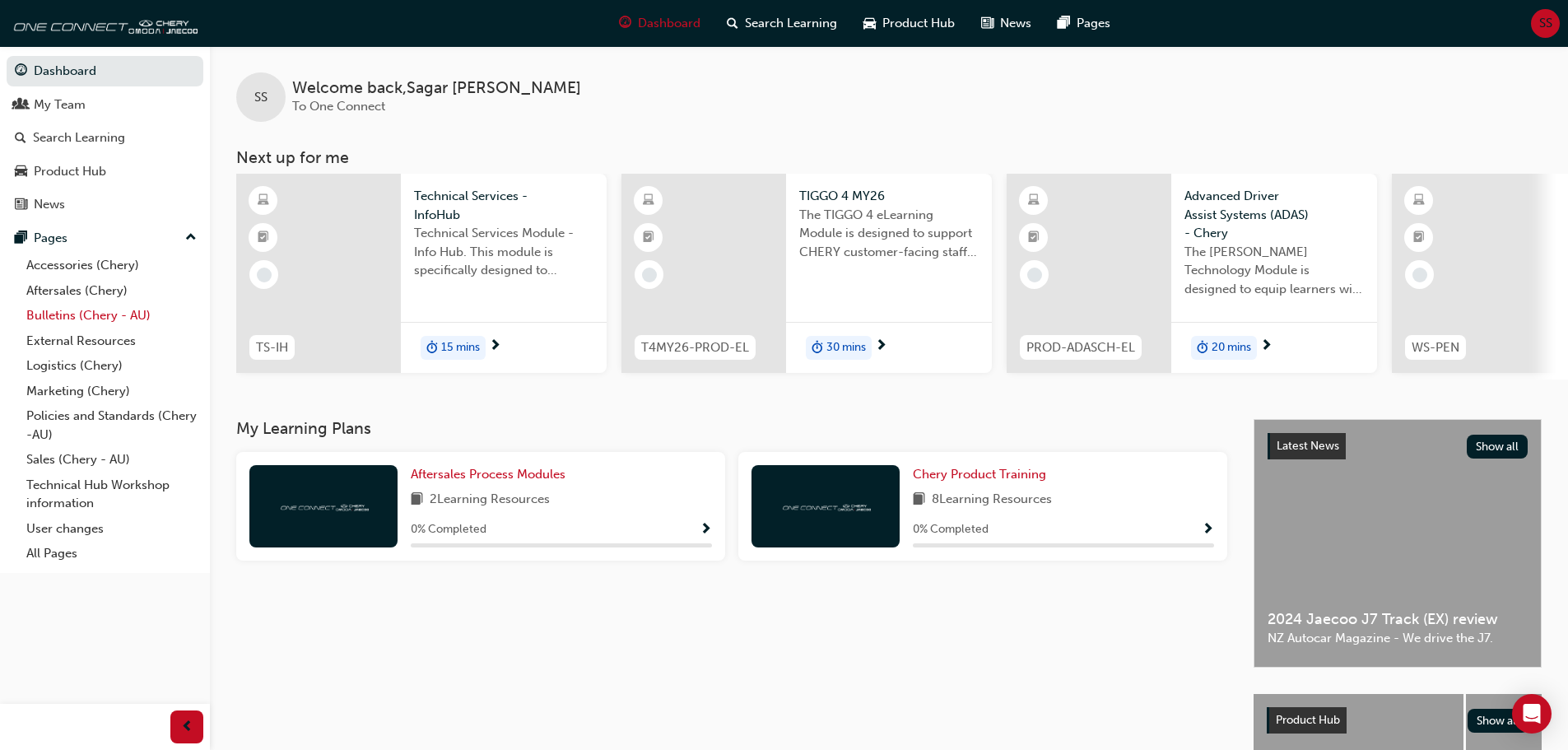
click at [79, 309] on link "Bulletins (Chery - AU)" at bounding box center [111, 316] width 183 height 26
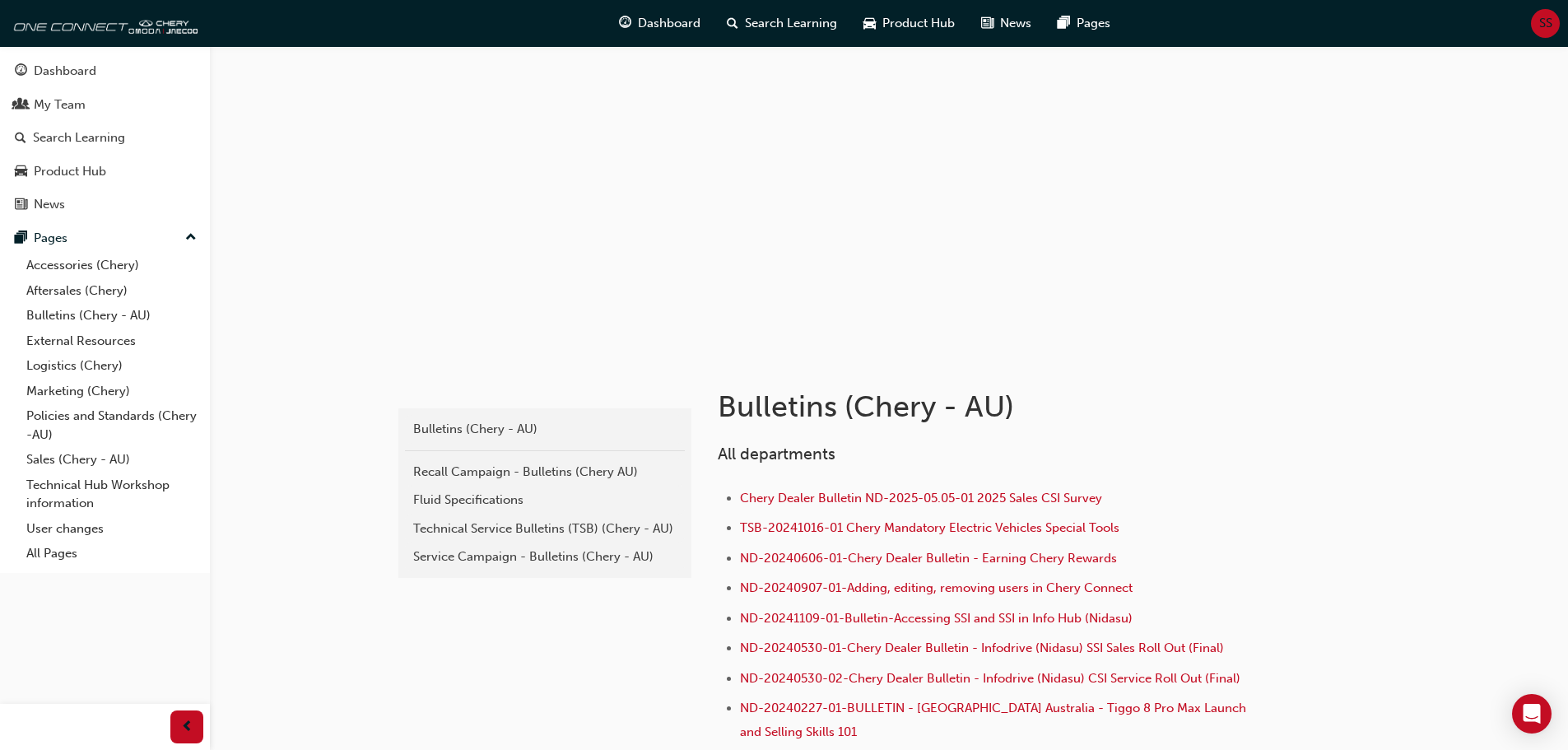
scroll to position [82, 0]
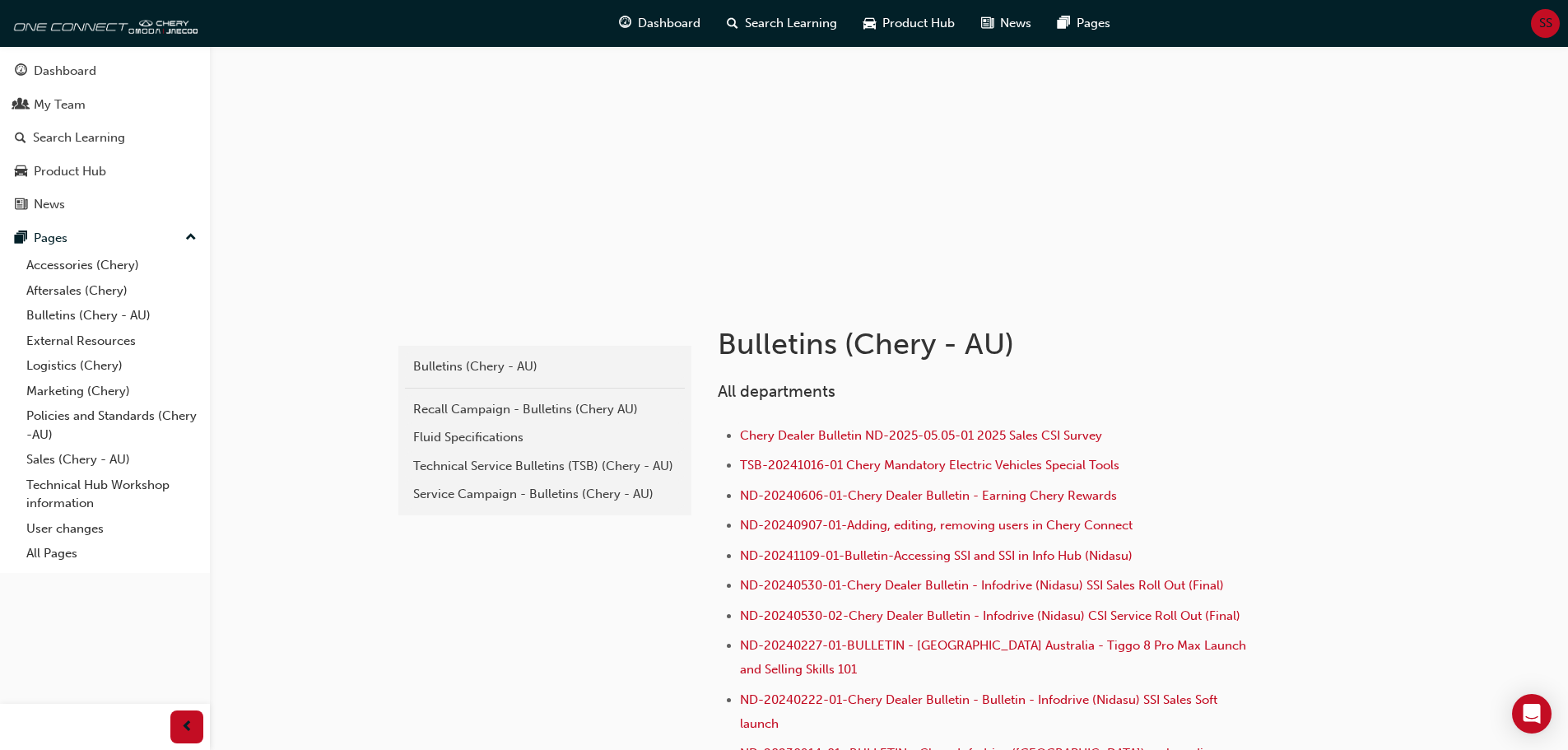
click at [476, 407] on div "Recall Campaign - Bulletins (Chery AU)" at bounding box center [545, 409] width 263 height 19
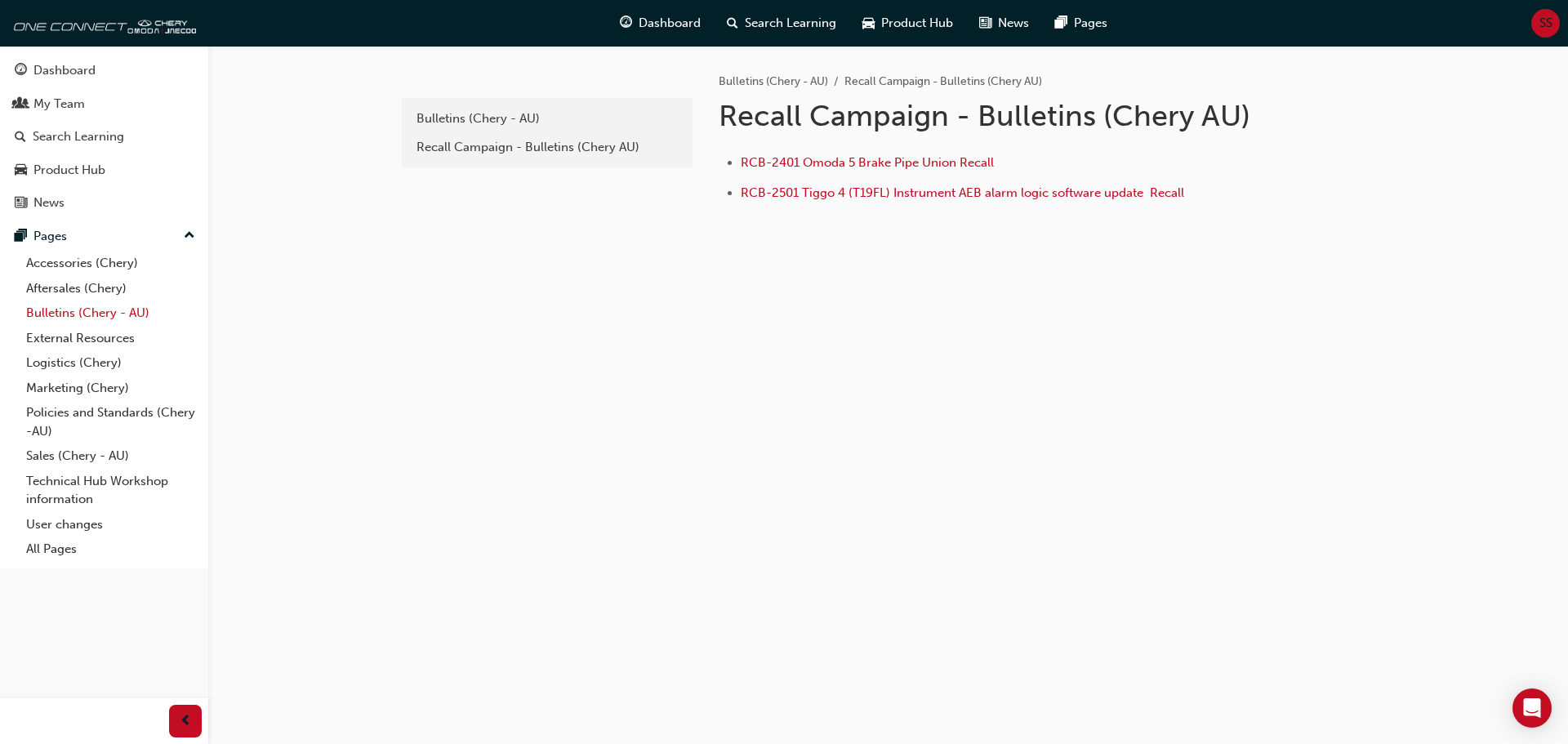
click at [83, 312] on link "Bulletins (Chery - AU)" at bounding box center [110, 314] width 182 height 26
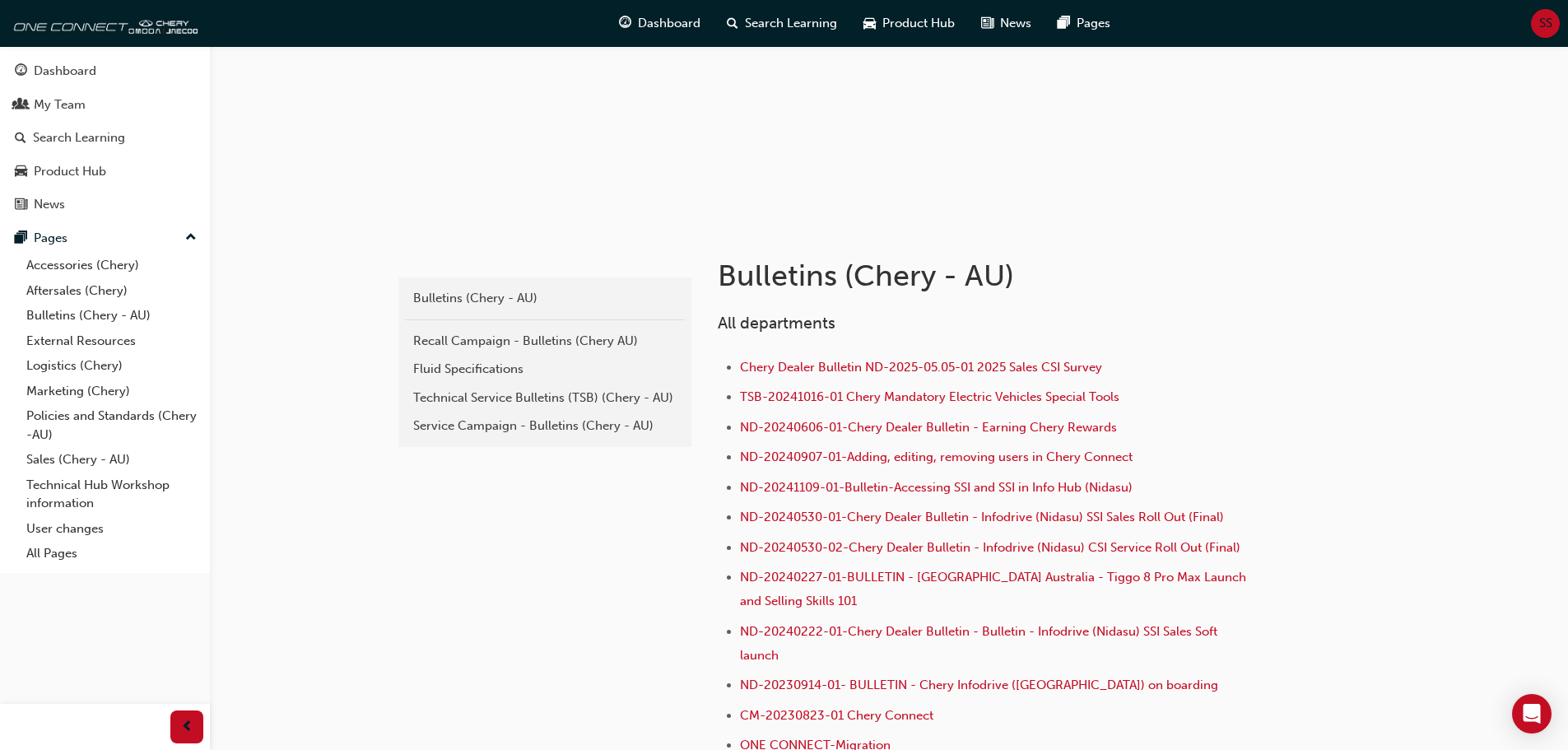
scroll to position [164, 0]
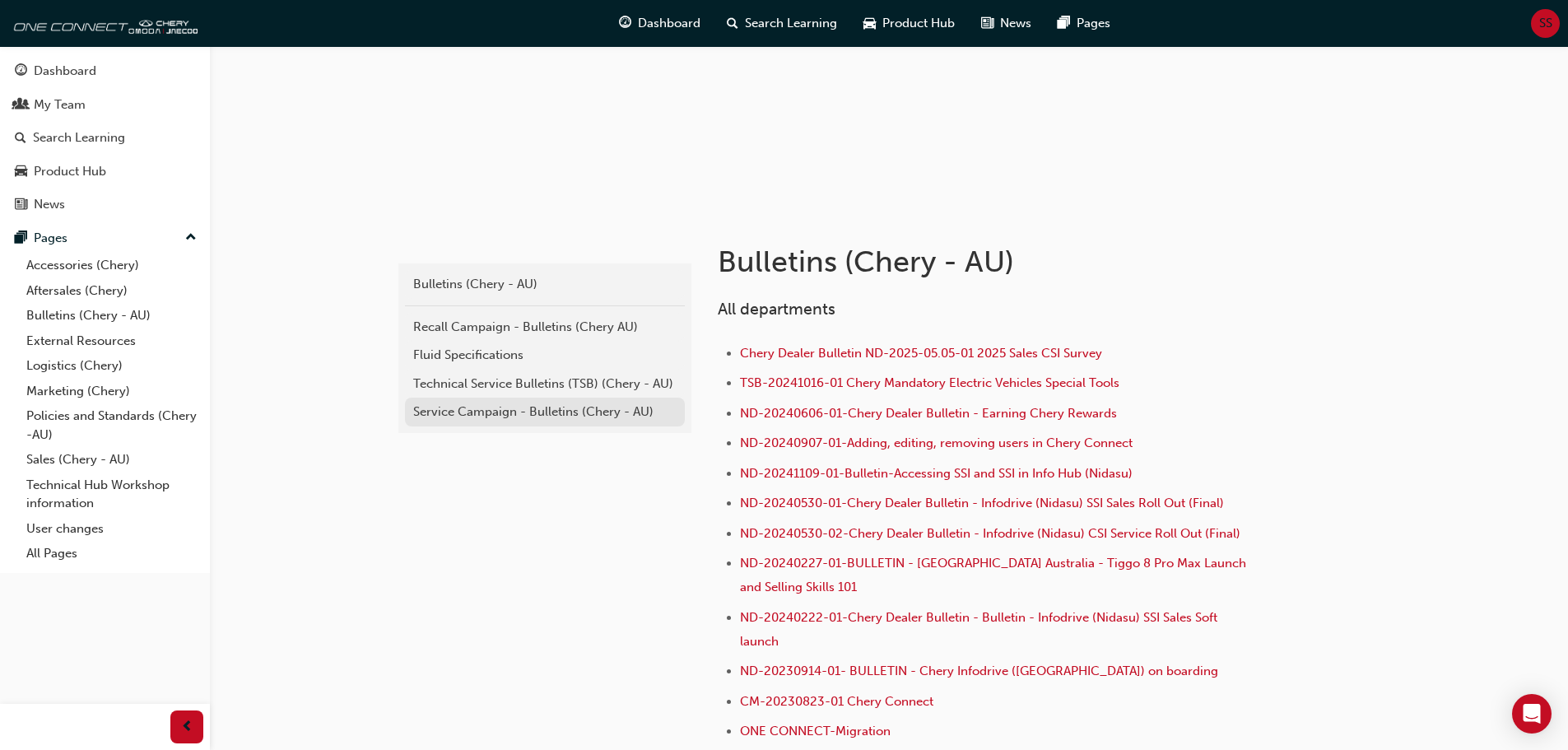
click at [467, 416] on div "Service Campaign - Bulletins (Chery - AU)" at bounding box center [545, 411] width 263 height 19
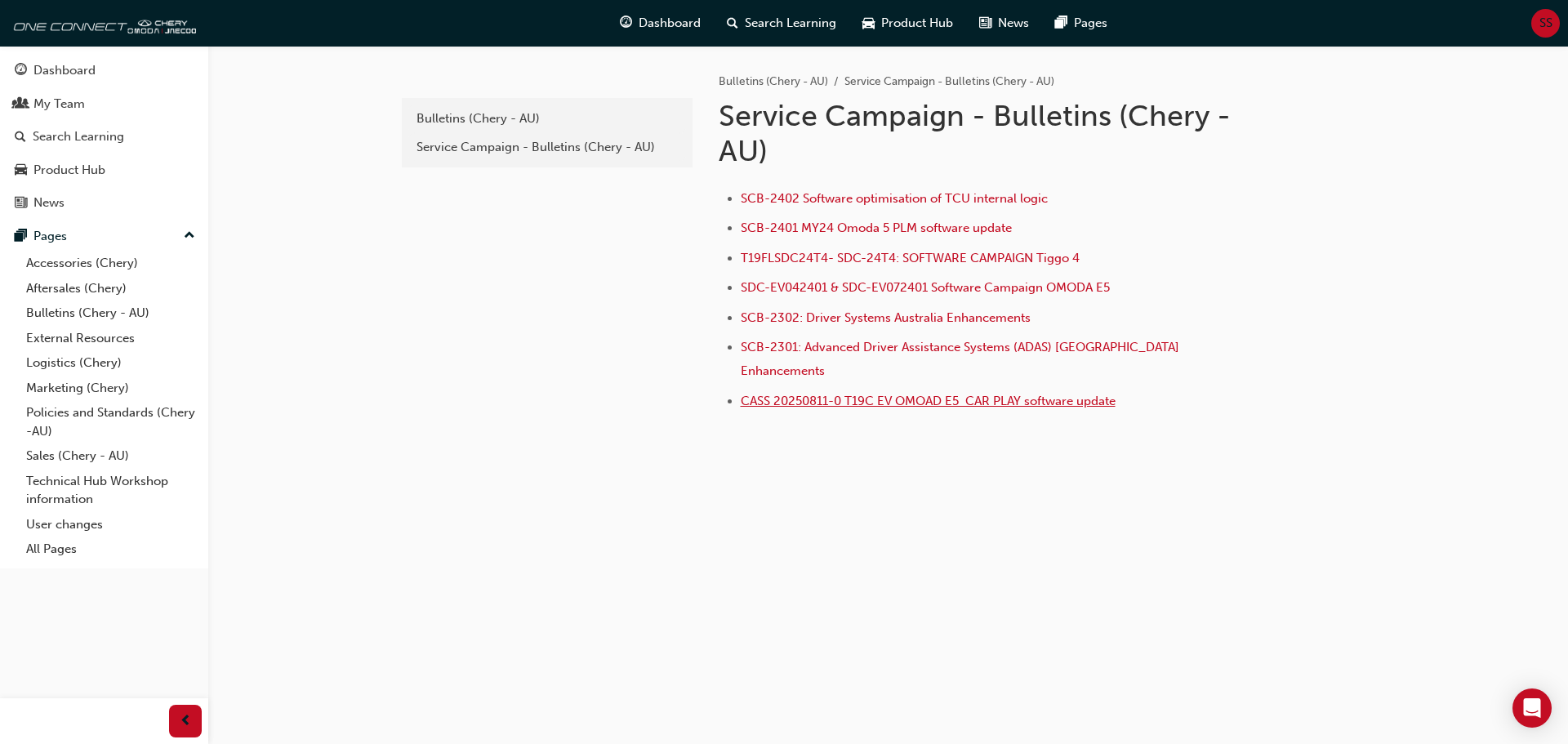
click at [869, 393] on span "CASS 20250811-0 T19C EV OMOAD E5 CAR PLAY software update" at bounding box center [928, 400] width 375 height 15
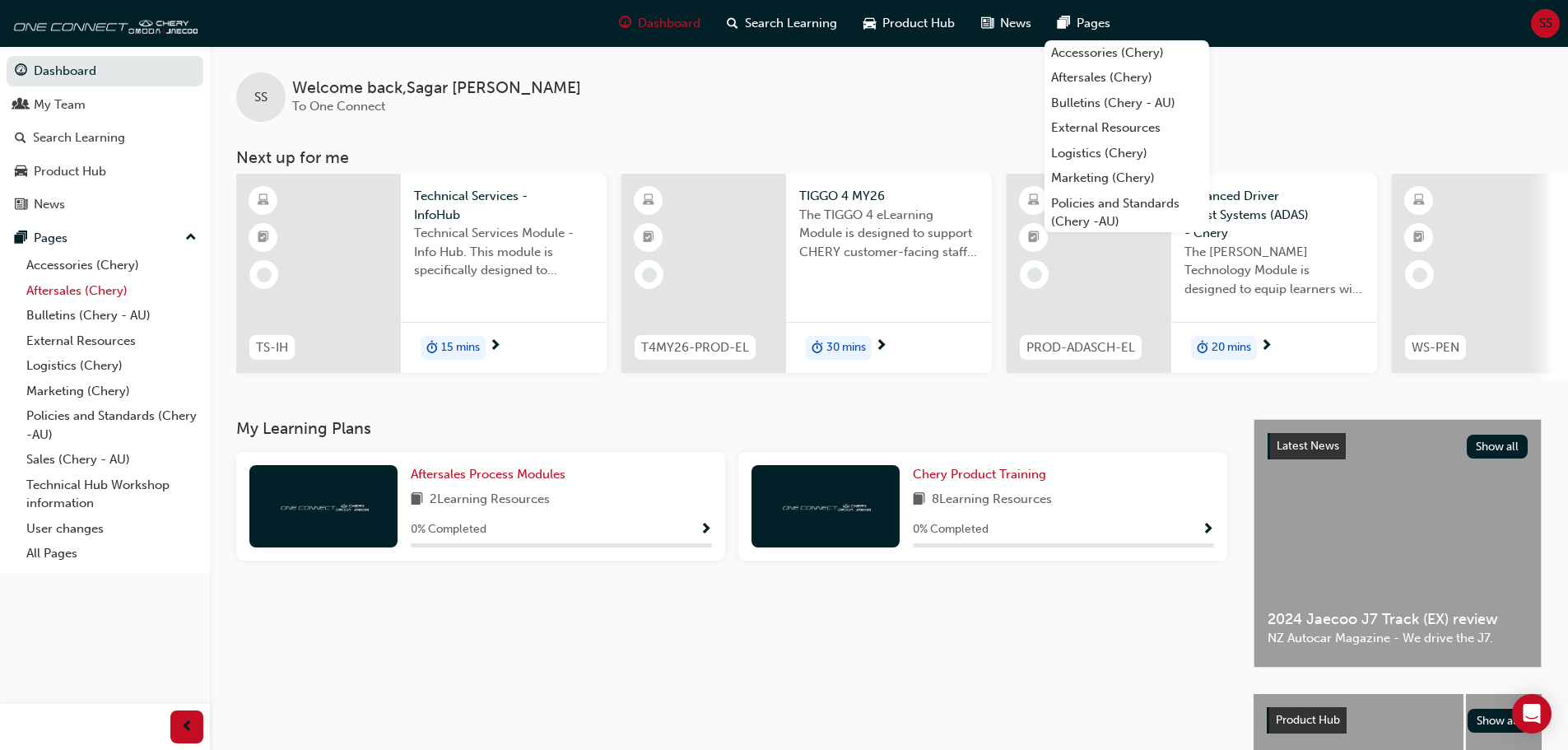
click at [79, 289] on link "Aftersales (Chery)" at bounding box center [111, 291] width 183 height 26
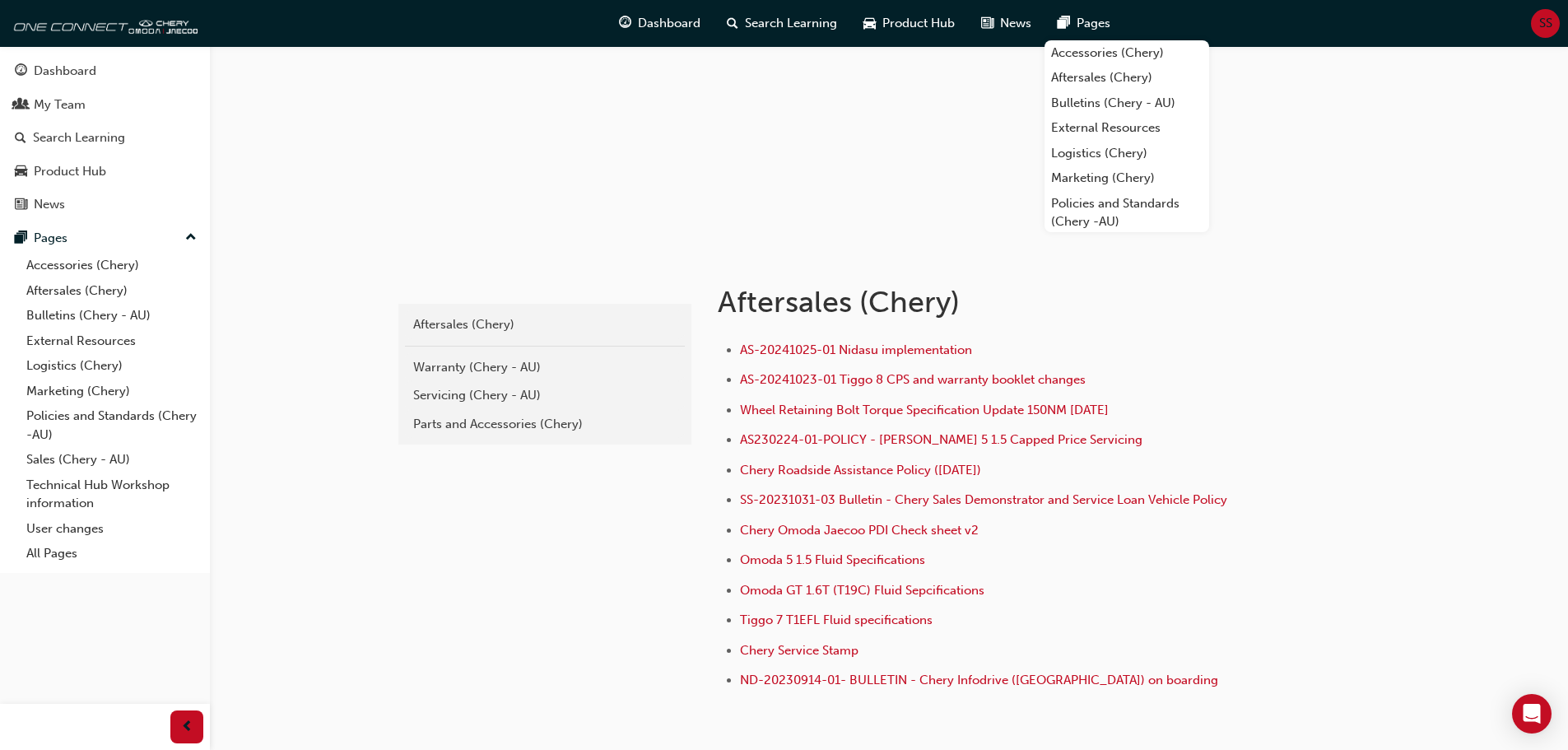
scroll to position [164, 0]
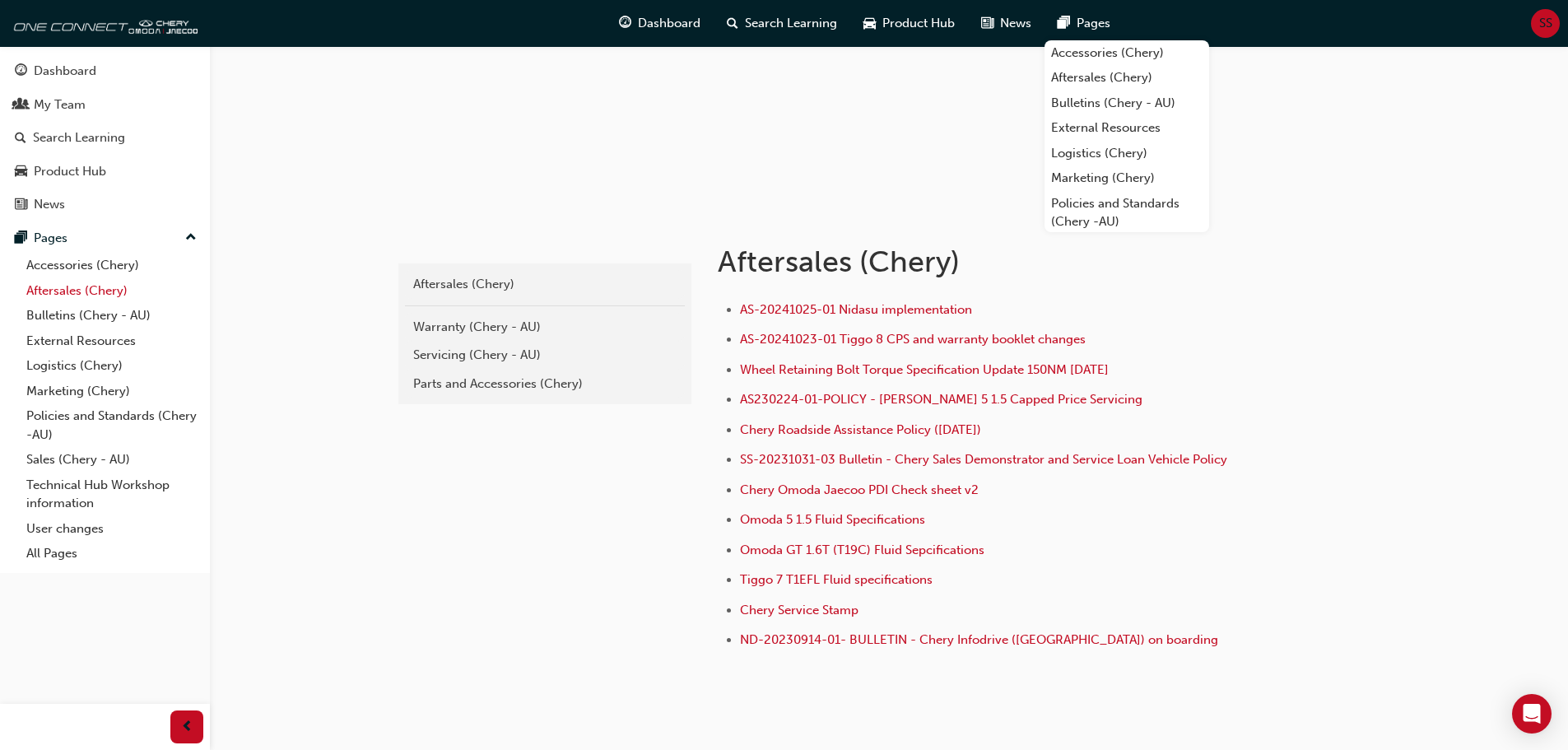
click at [114, 293] on link "Aftersales (Chery)" at bounding box center [111, 291] width 183 height 26
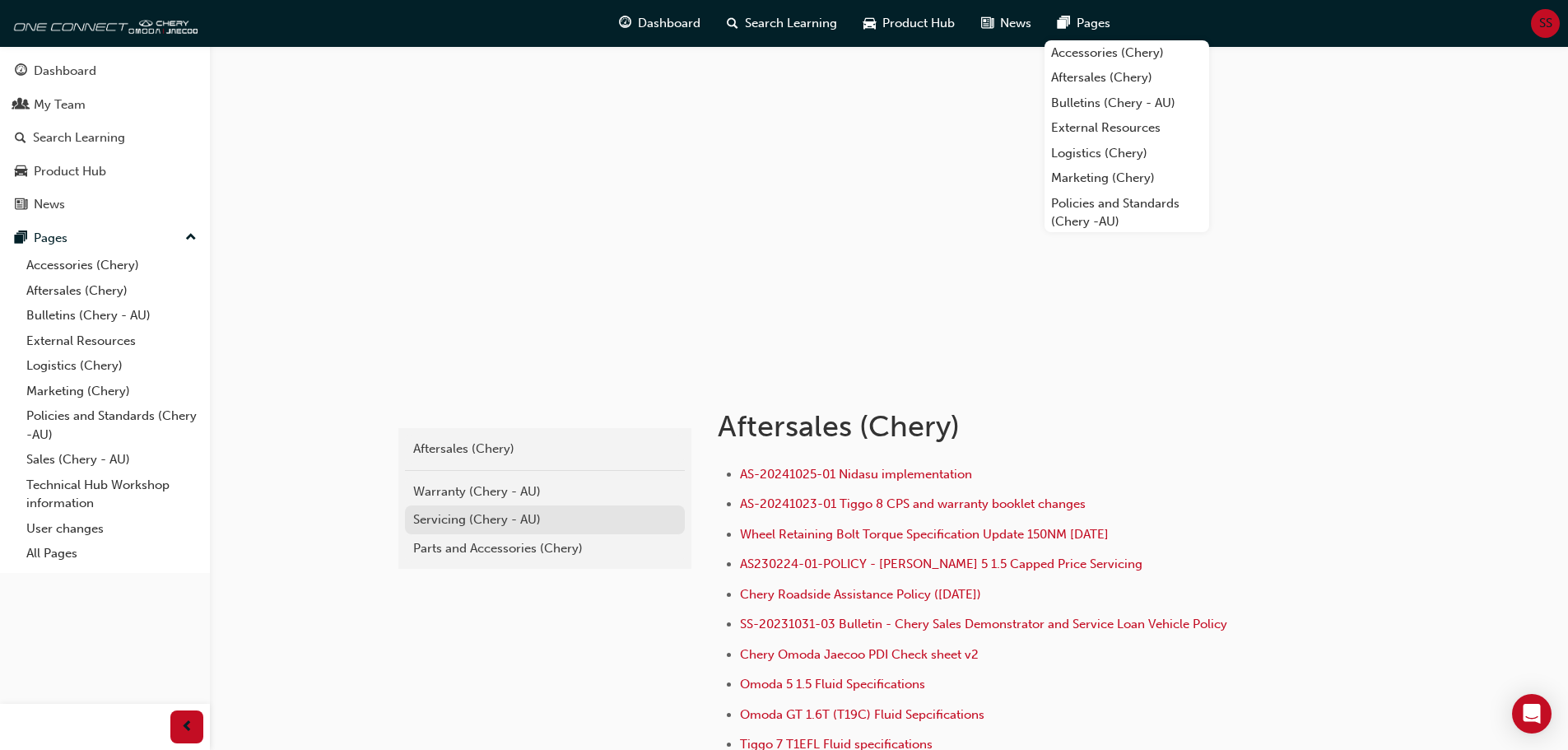
click at [451, 518] on div "Servicing (Chery - AU)" at bounding box center [545, 519] width 263 height 19
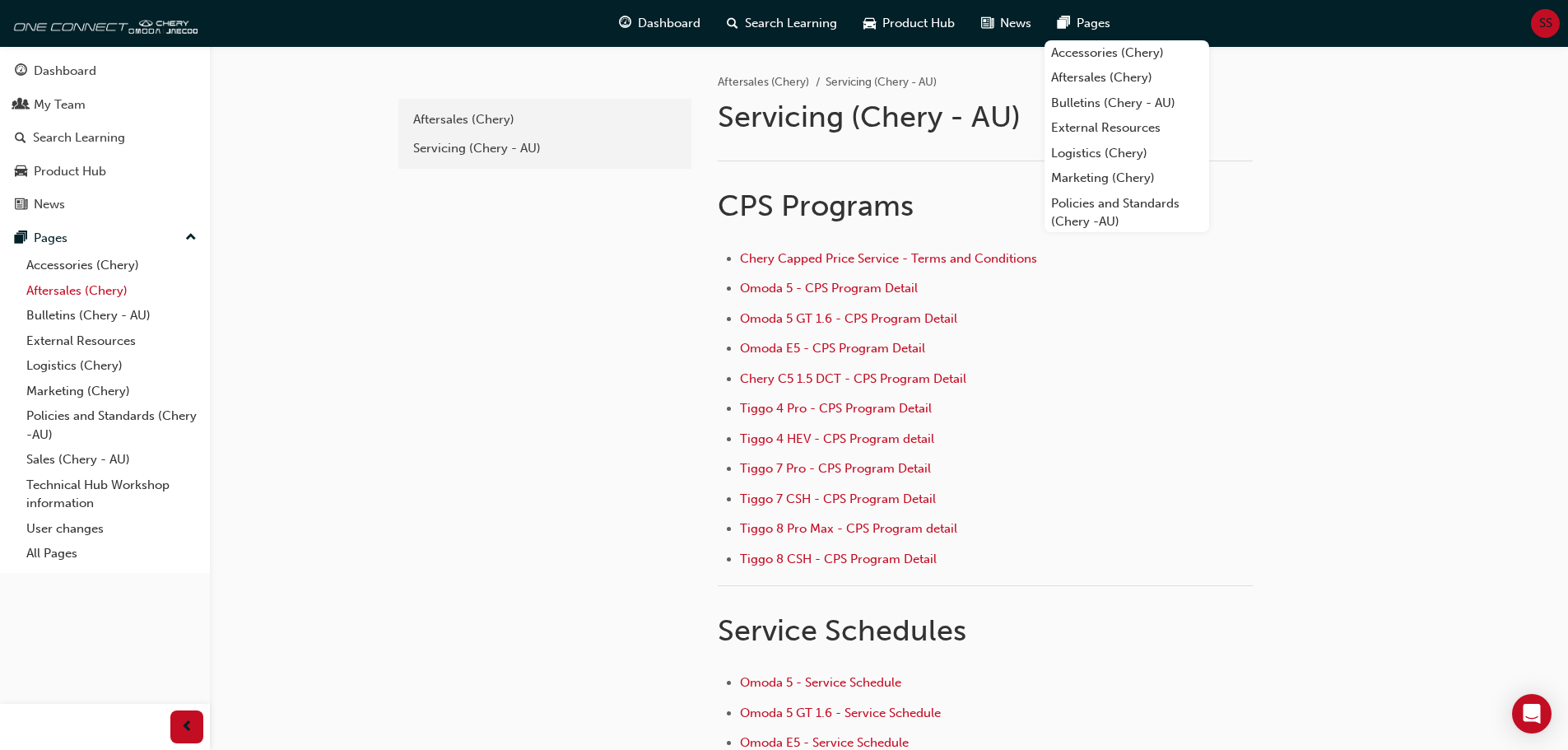
click at [98, 302] on link "Aftersales (Chery)" at bounding box center [111, 291] width 183 height 26
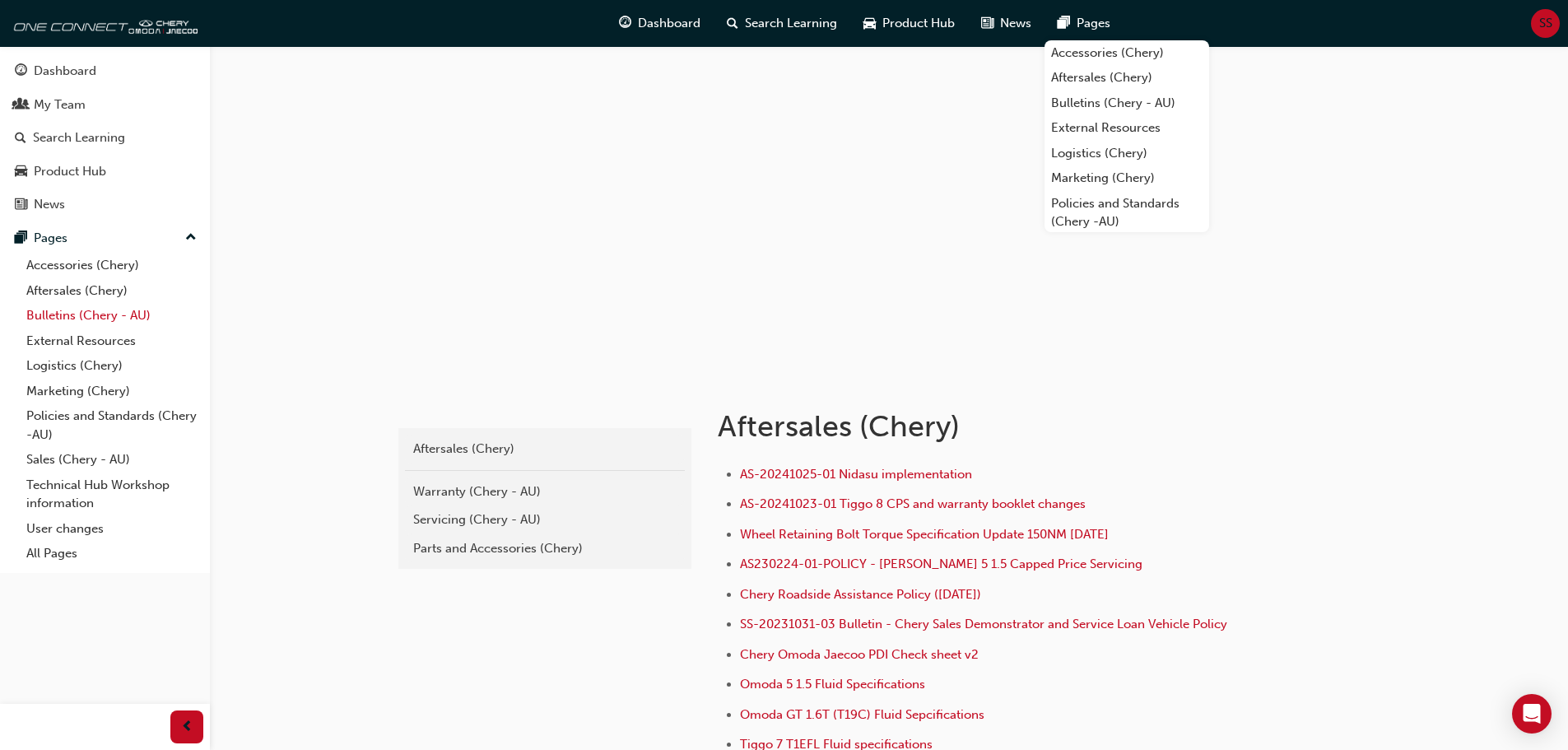
click at [97, 307] on link "Bulletins (Chery - AU)" at bounding box center [111, 316] width 183 height 26
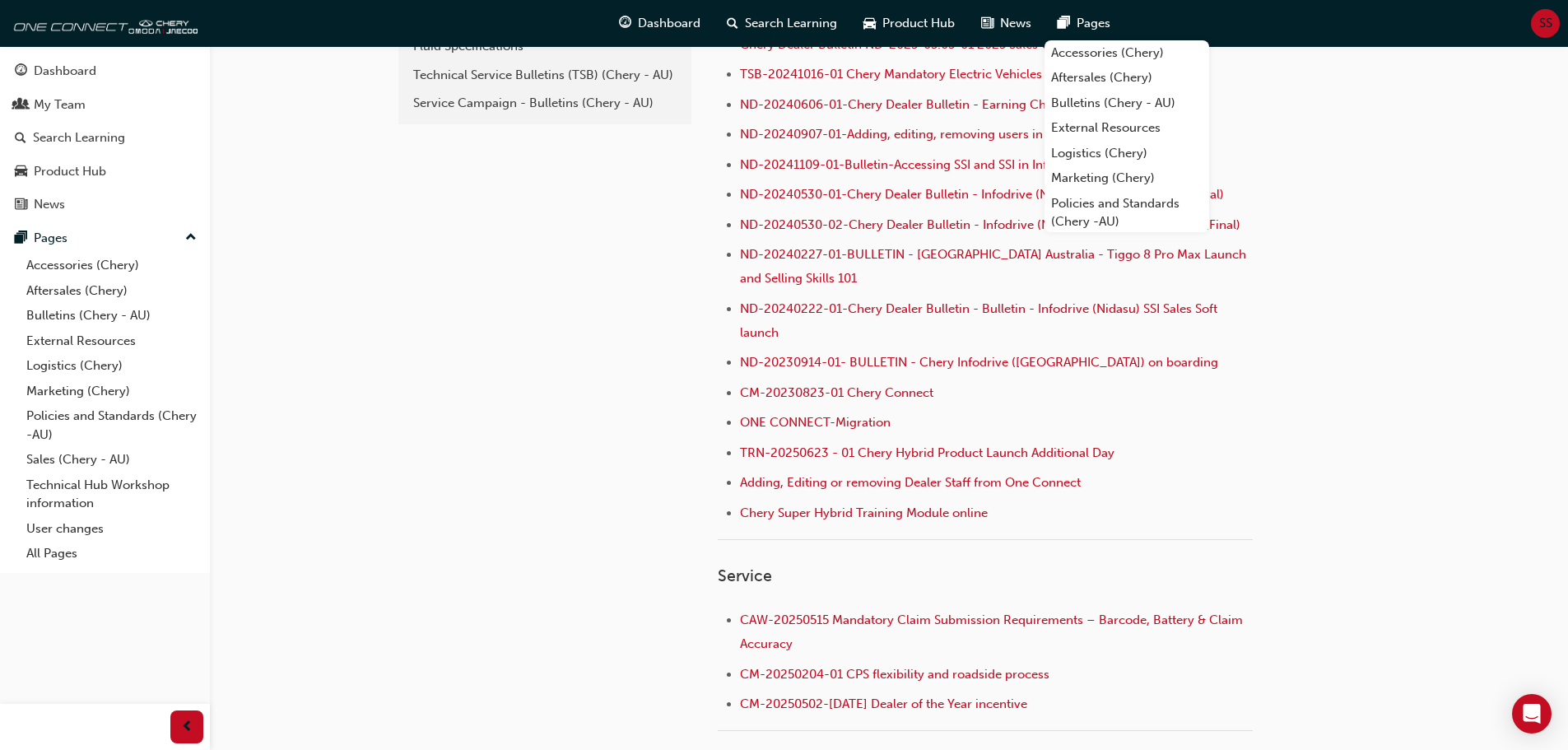
scroll to position [577, 0]
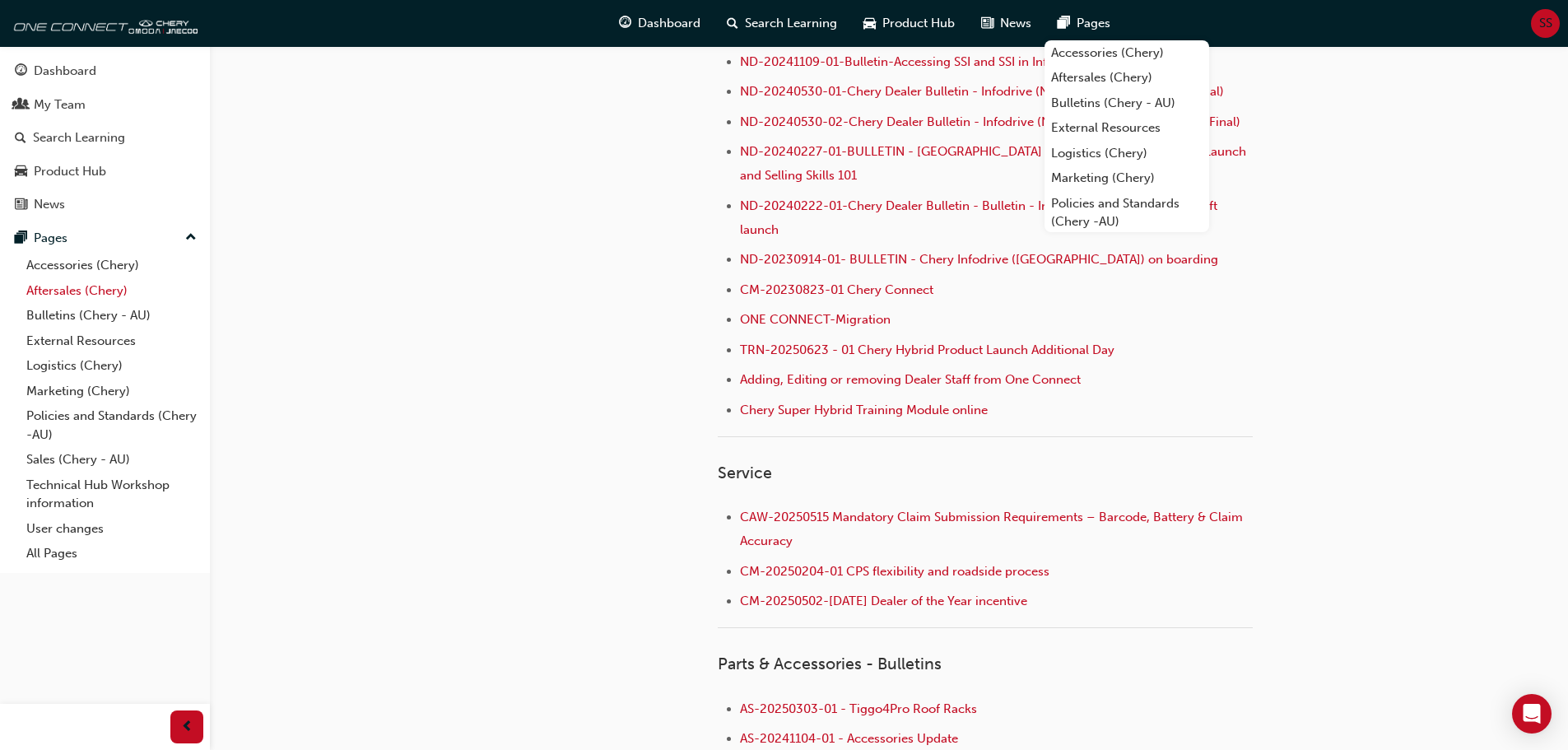
click at [98, 295] on link "Aftersales (Chery)" at bounding box center [111, 291] width 183 height 26
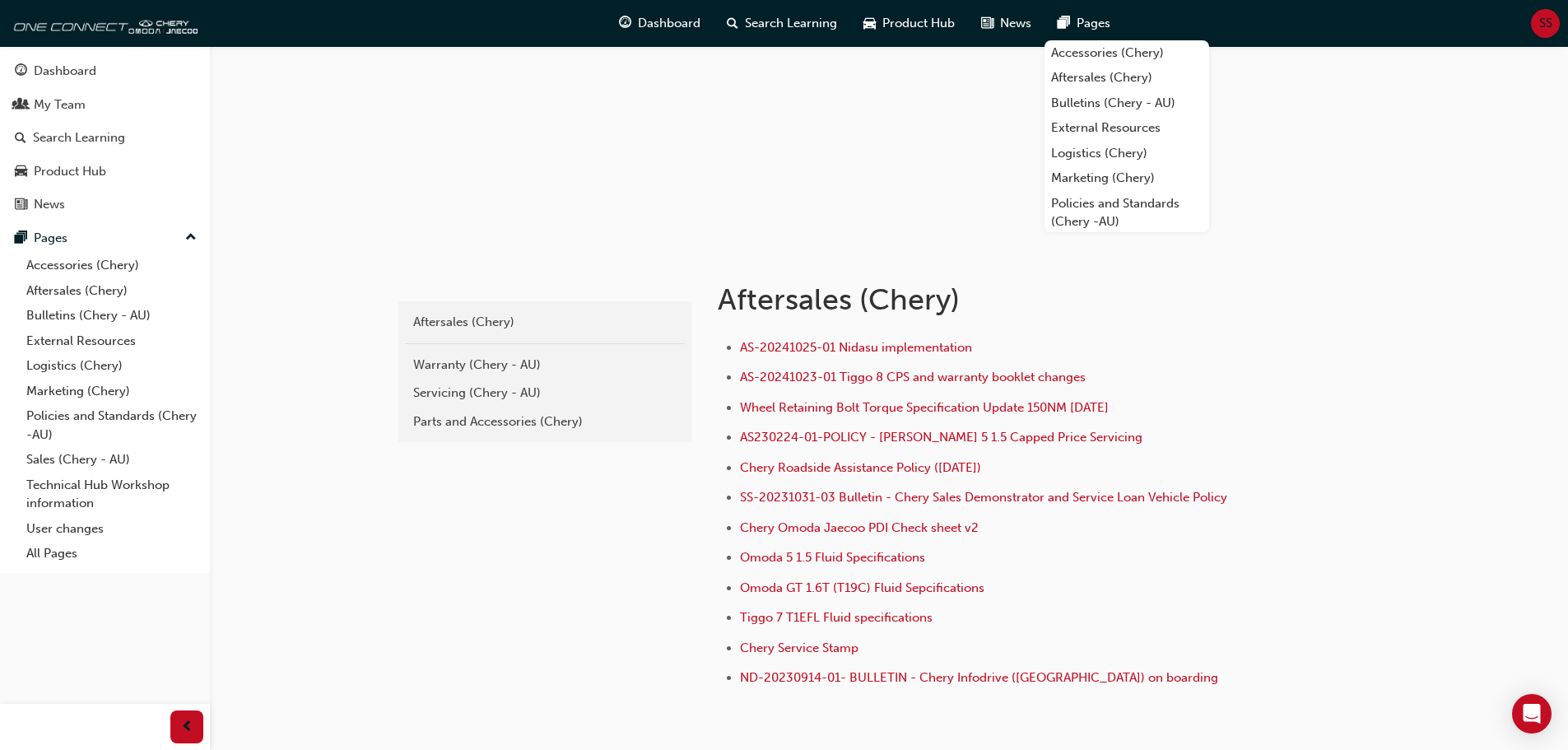
scroll to position [164, 0]
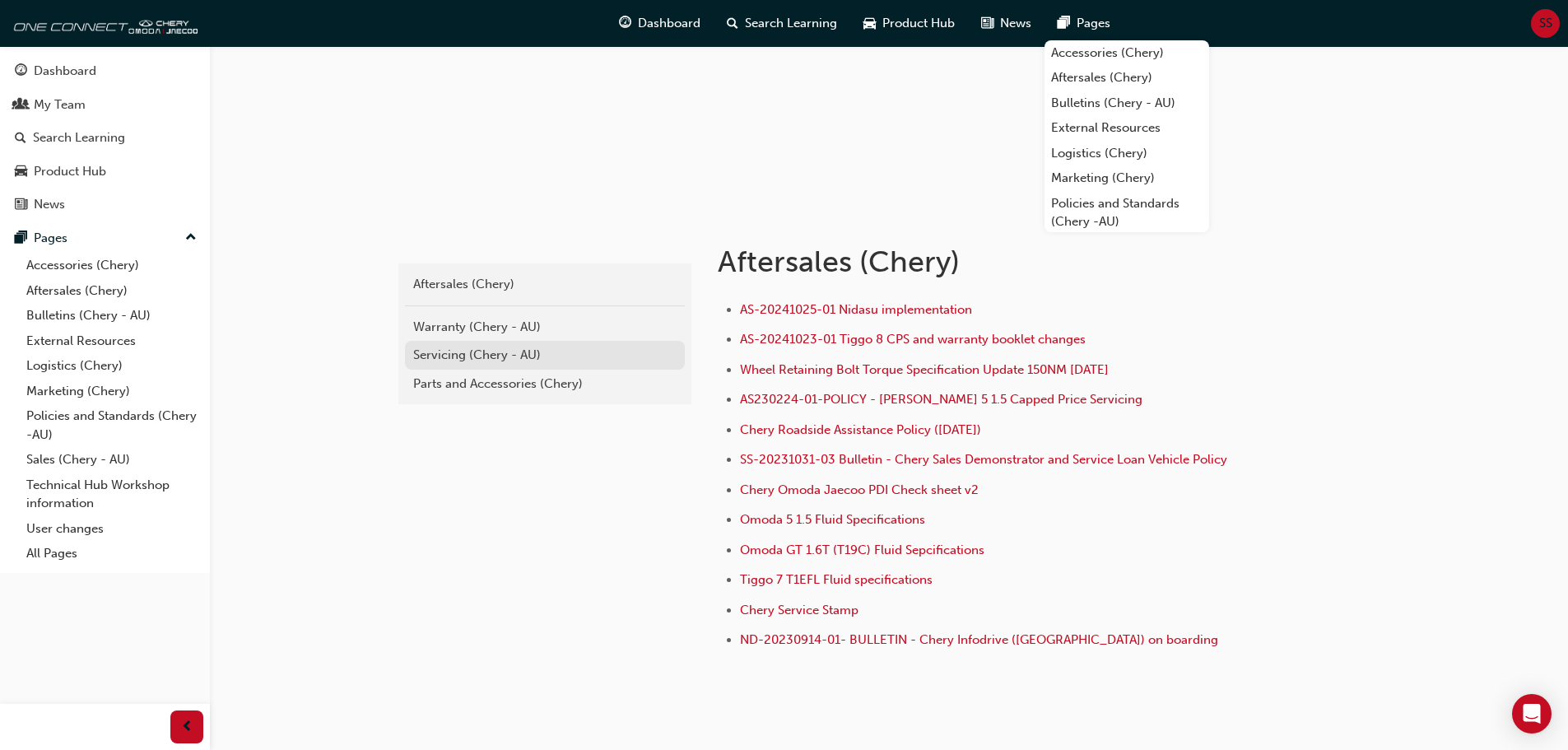
click at [476, 358] on div "Servicing (Chery - AU)" at bounding box center [545, 355] width 263 height 19
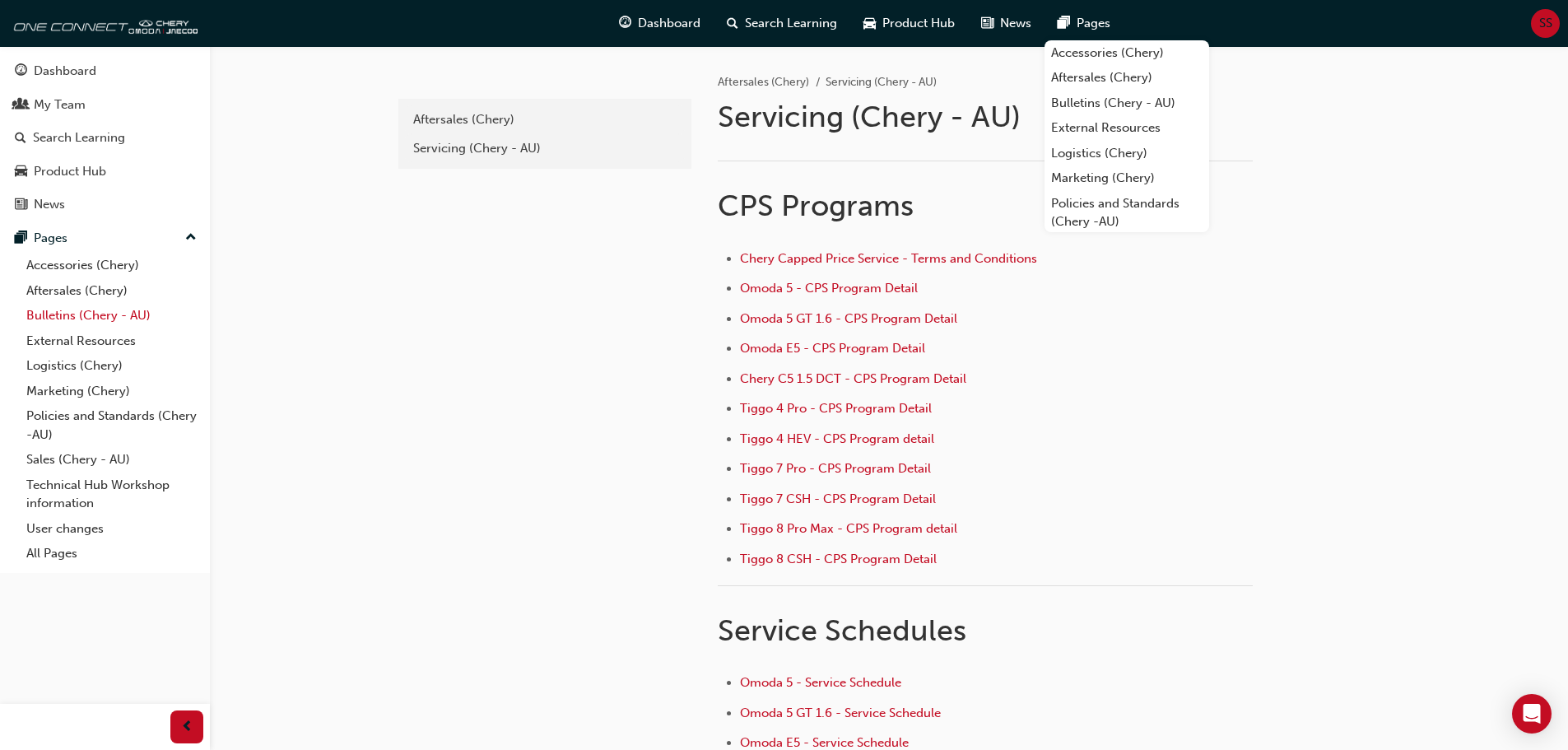
click at [53, 310] on link "Bulletins (Chery - AU)" at bounding box center [111, 316] width 183 height 26
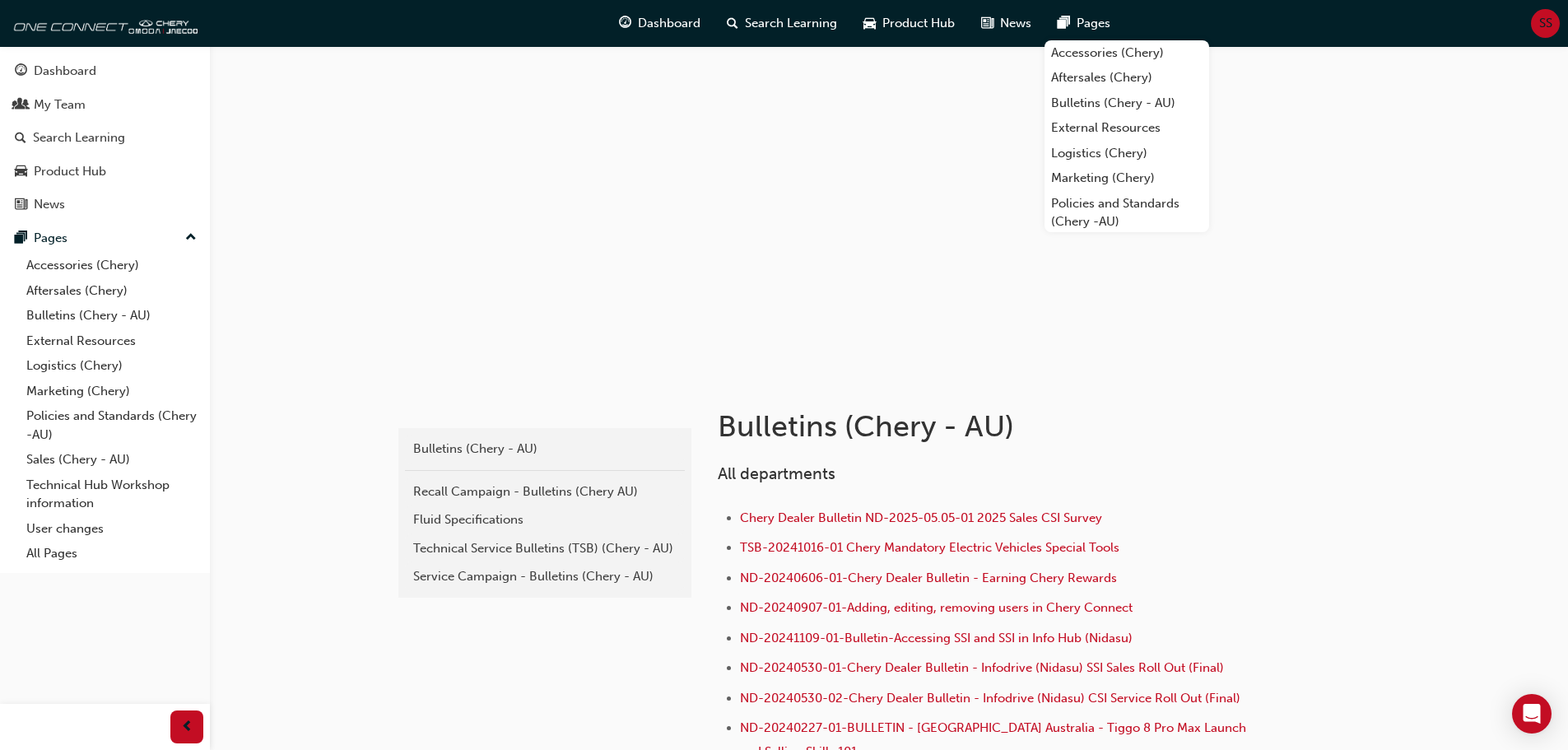
click at [484, 467] on div "Bulletins (Chery - AU) Recall Campaign - Bulletins (Chery AU) Fluid Specificati…" at bounding box center [545, 512] width 293 height 169
click at [479, 486] on div "Recall Campaign - Bulletins (Chery AU)" at bounding box center [545, 491] width 263 height 19
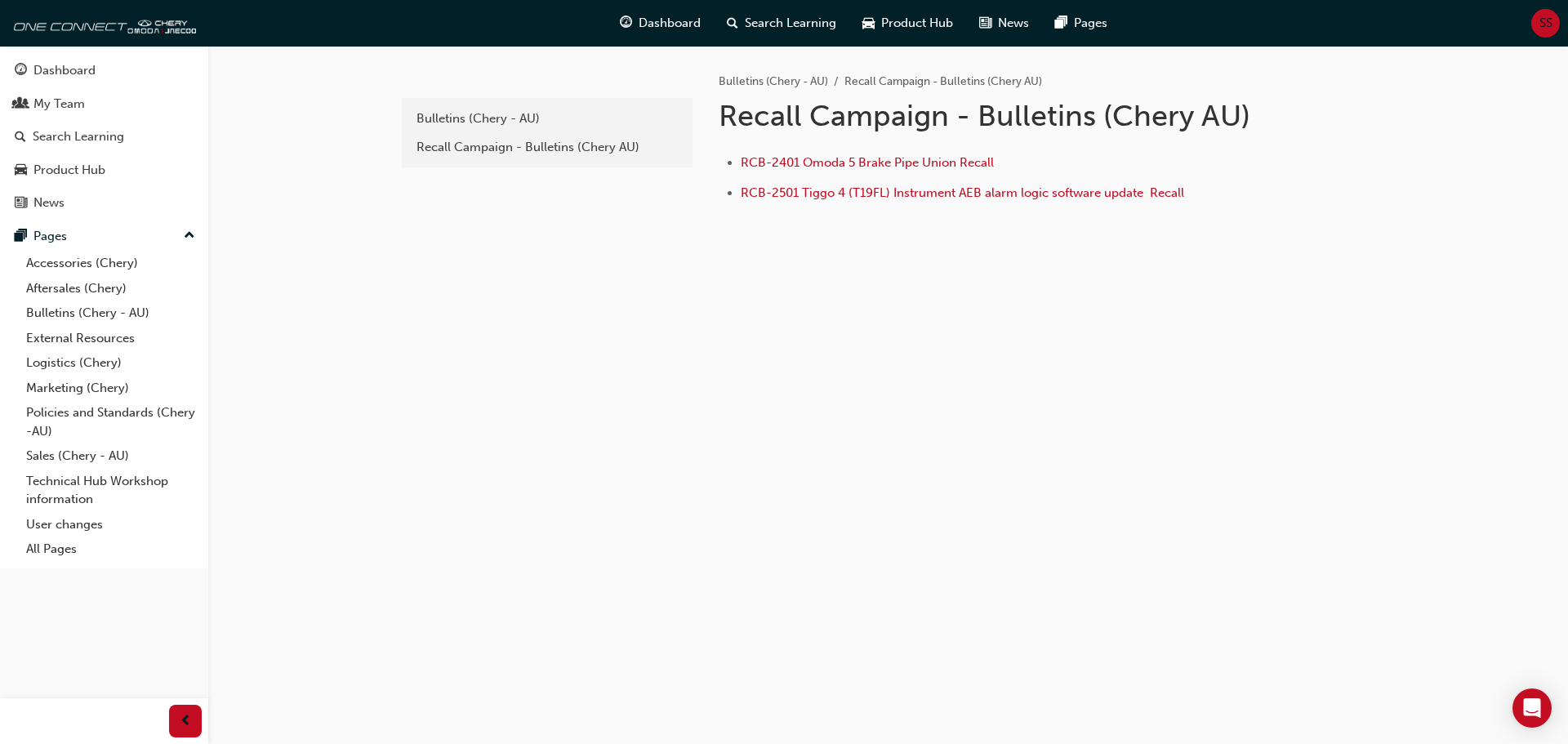
click at [1528, 271] on div "1e7b06ea-b0c7-4147-b564-abc51d7f1ba4 Bulletins (Chery - AU) Recall Campaign - B…" at bounding box center [784, 372] width 1568 height 744
click at [502, 147] on div "Recall Campaign - Bulletins (Chery AU)" at bounding box center [548, 146] width 261 height 19
click at [40, 307] on link "Bulletins (Chery - AU)" at bounding box center [110, 314] width 182 height 26
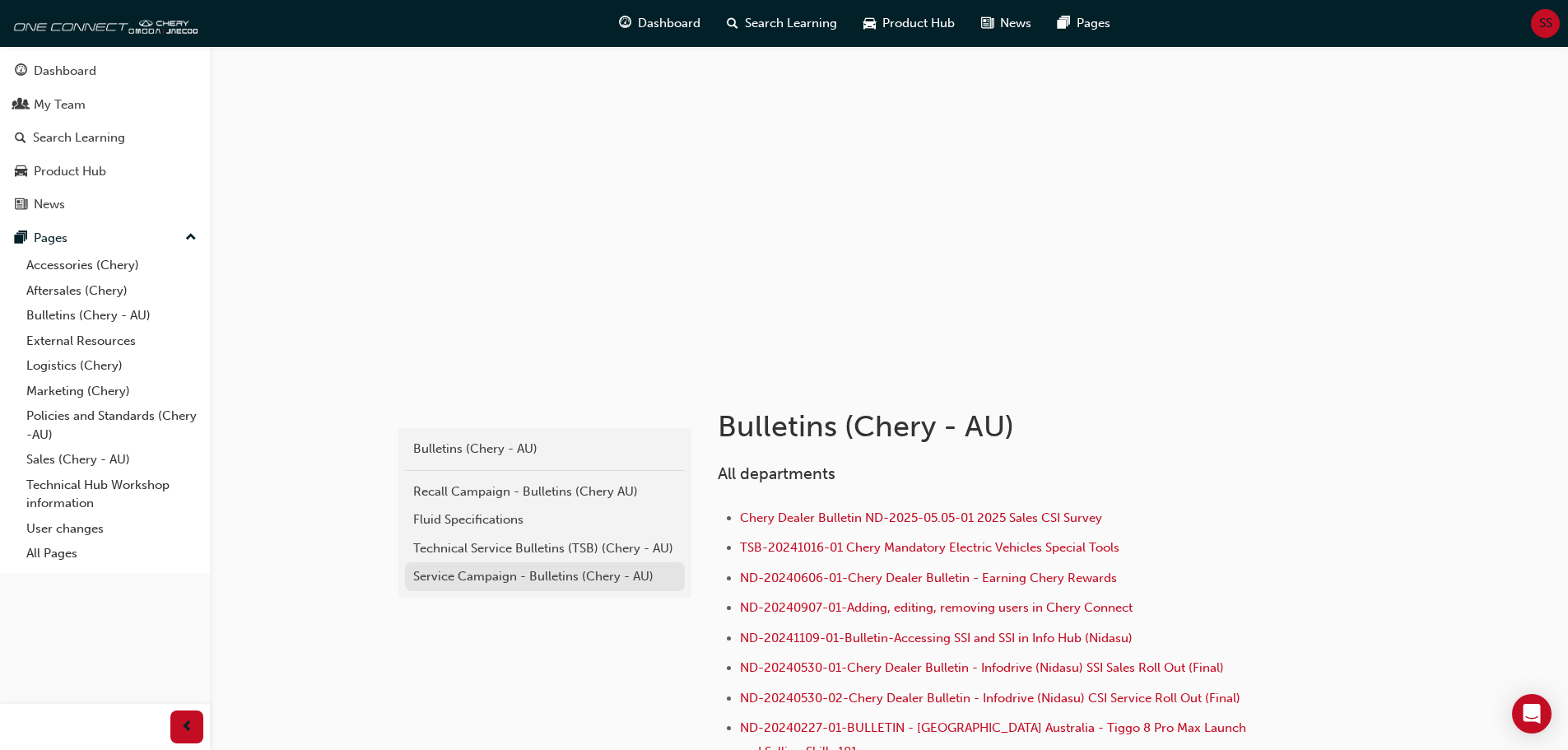
click at [453, 575] on div "Service Campaign - Bulletins (Chery - AU)" at bounding box center [545, 576] width 263 height 19
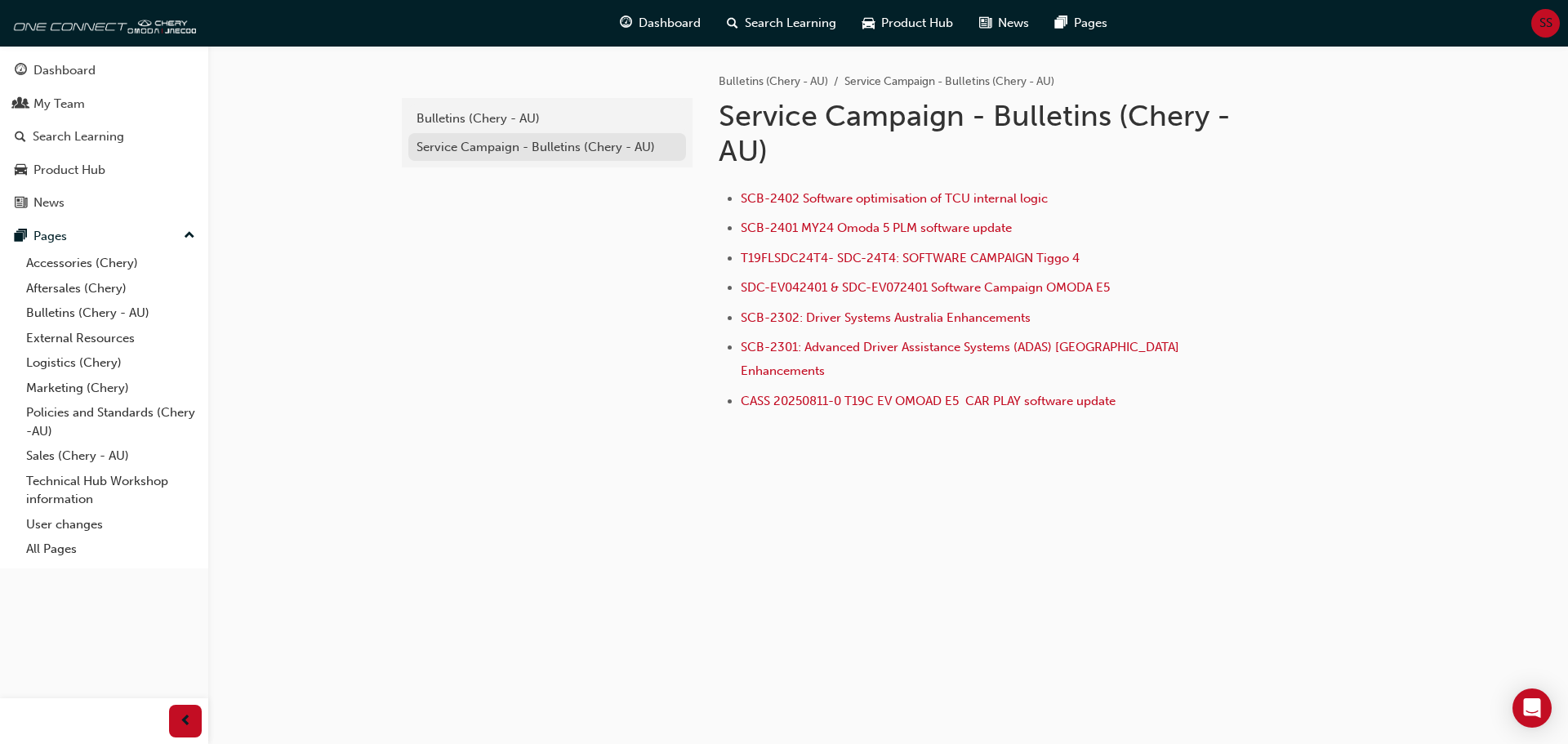
click at [509, 156] on link "Service Campaign - Bulletins (Chery - AU)" at bounding box center [547, 146] width 278 height 29
click at [500, 122] on div "Bulletins (Chery - AU)" at bounding box center [548, 118] width 261 height 19
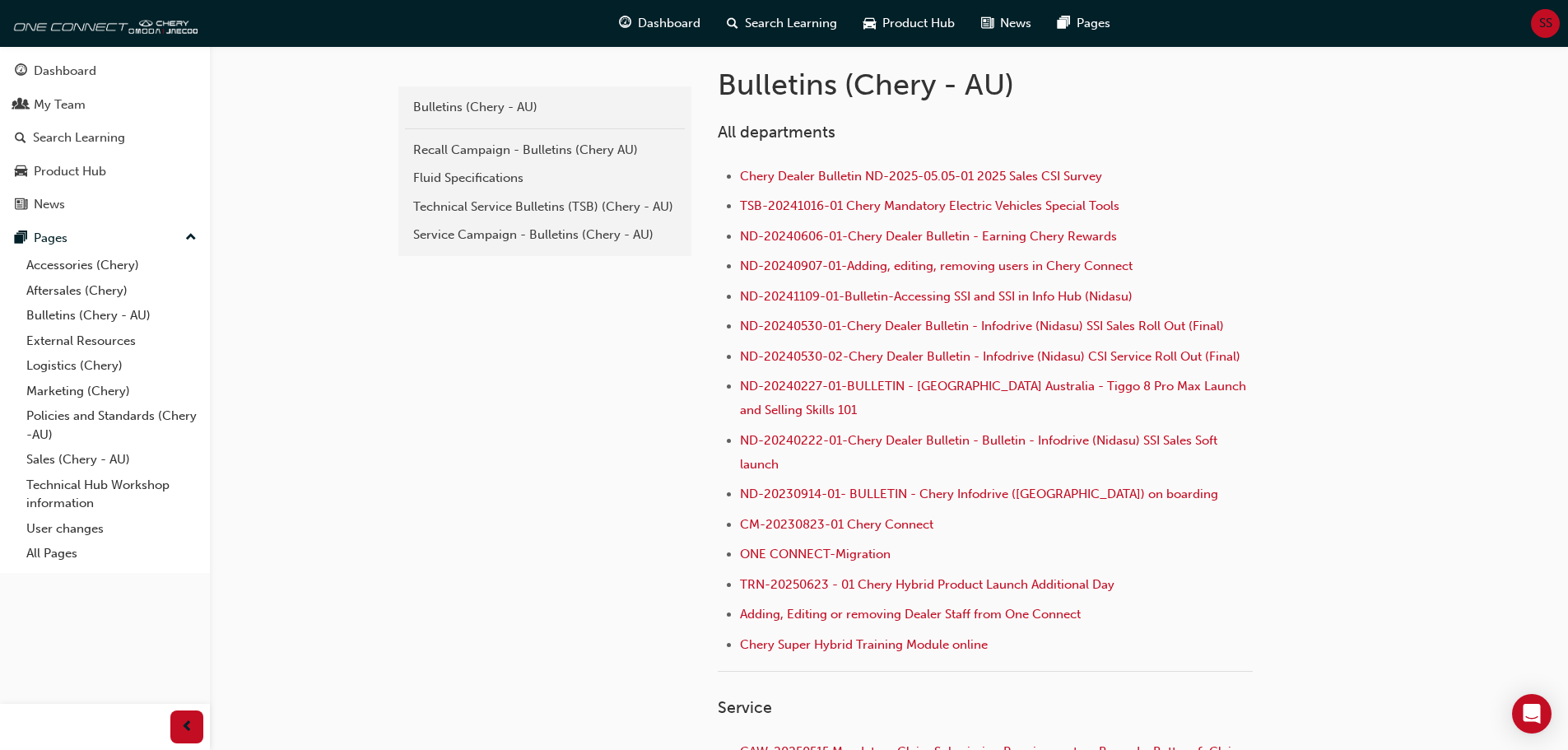
scroll to position [329, 0]
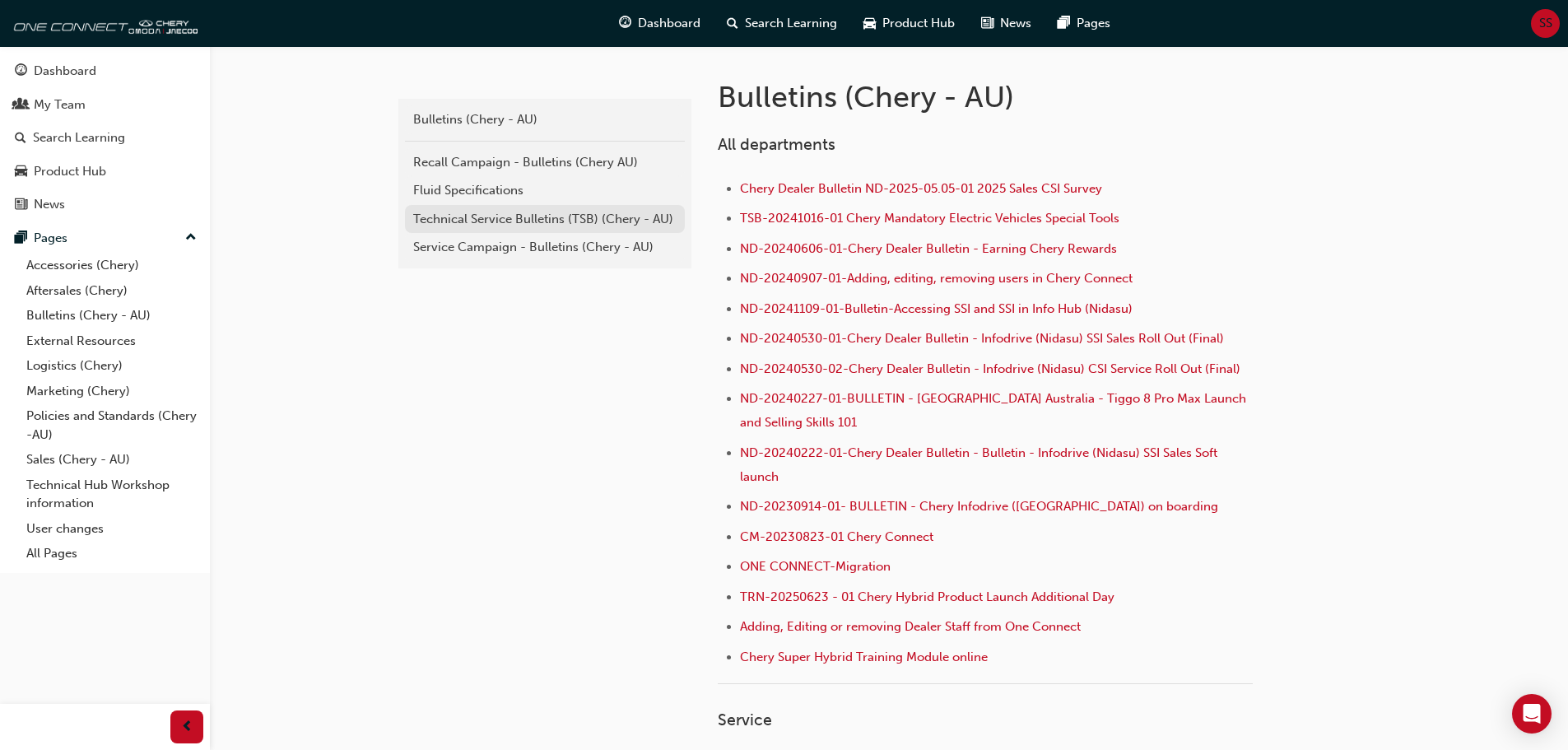
click at [533, 224] on div "Technical Service Bulletins (TSB) (Chery - AU)" at bounding box center [545, 219] width 263 height 19
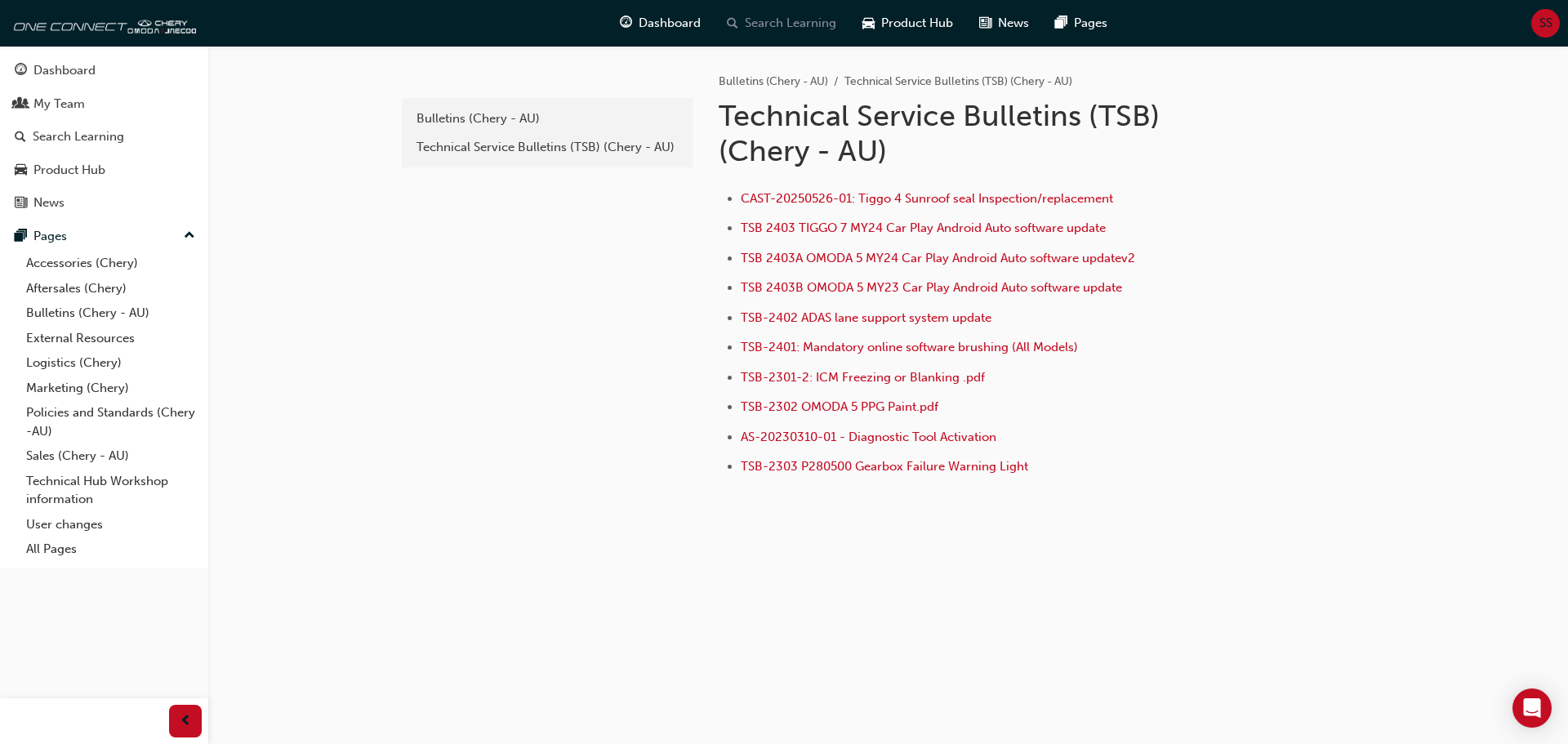
click at [751, 33] on div "Search Learning" at bounding box center [782, 24] width 136 height 33
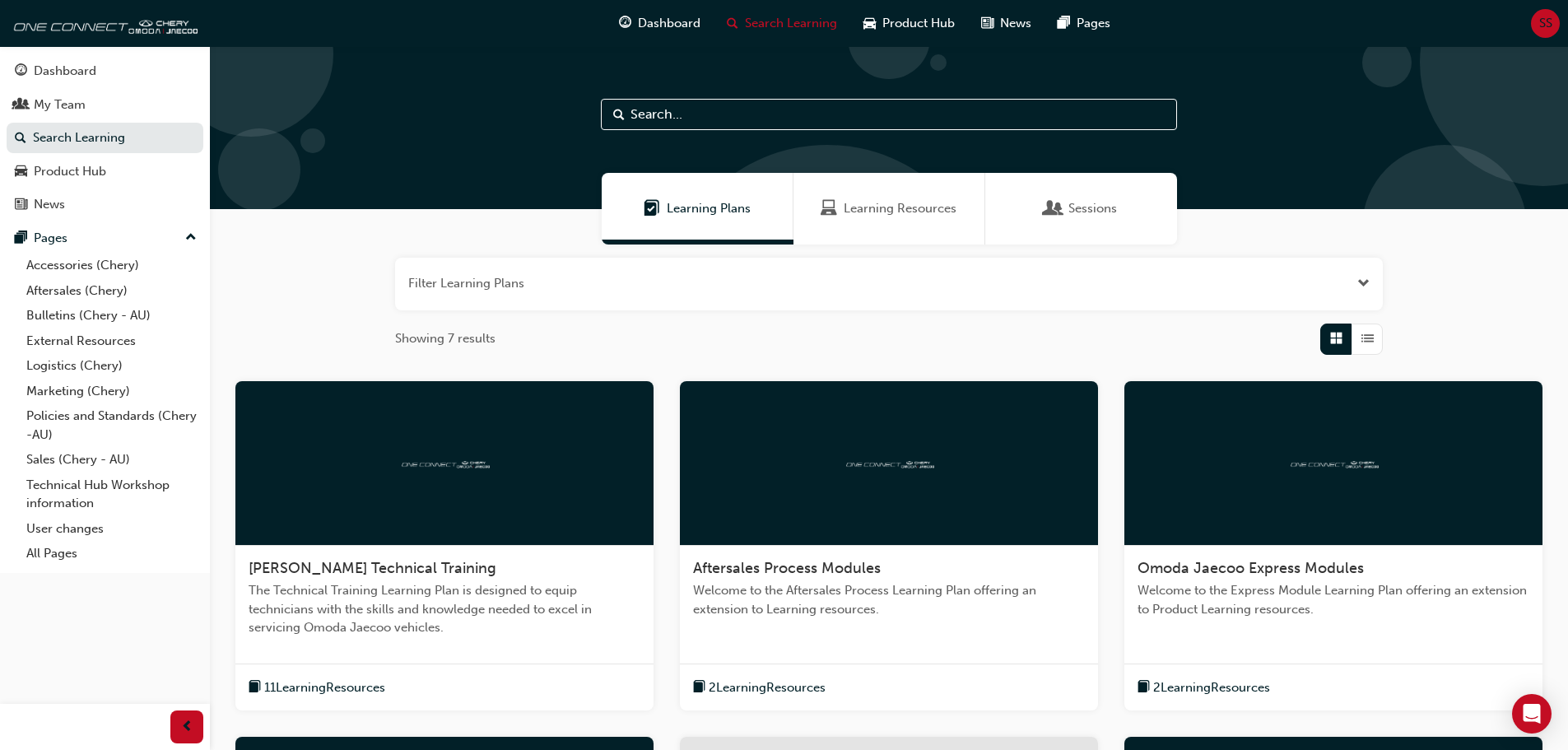
click at [747, 122] on input "text" at bounding box center [889, 115] width 576 height 32
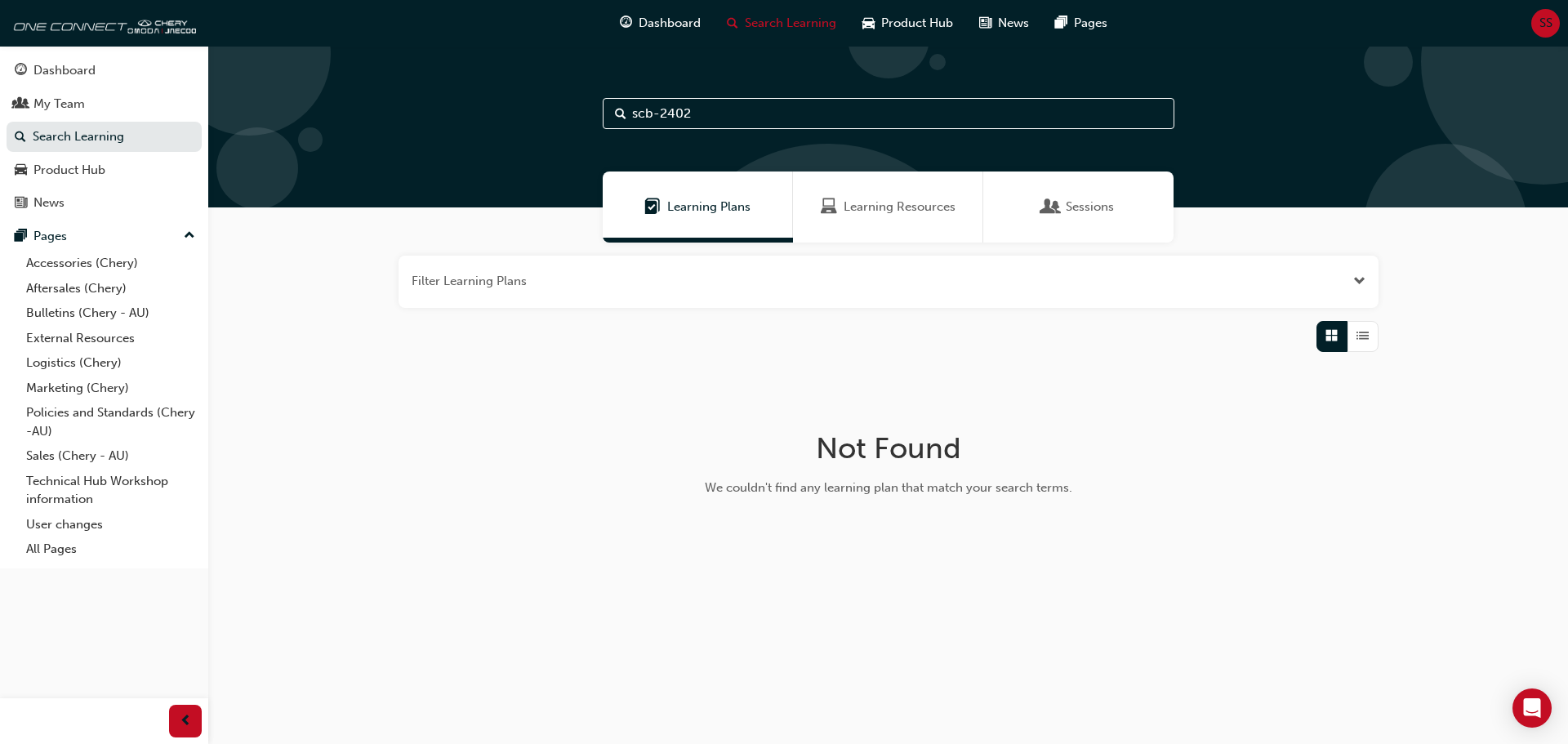
type input "scb-2402"
click at [82, 292] on link "Aftersales (Chery)" at bounding box center [110, 289] width 182 height 26
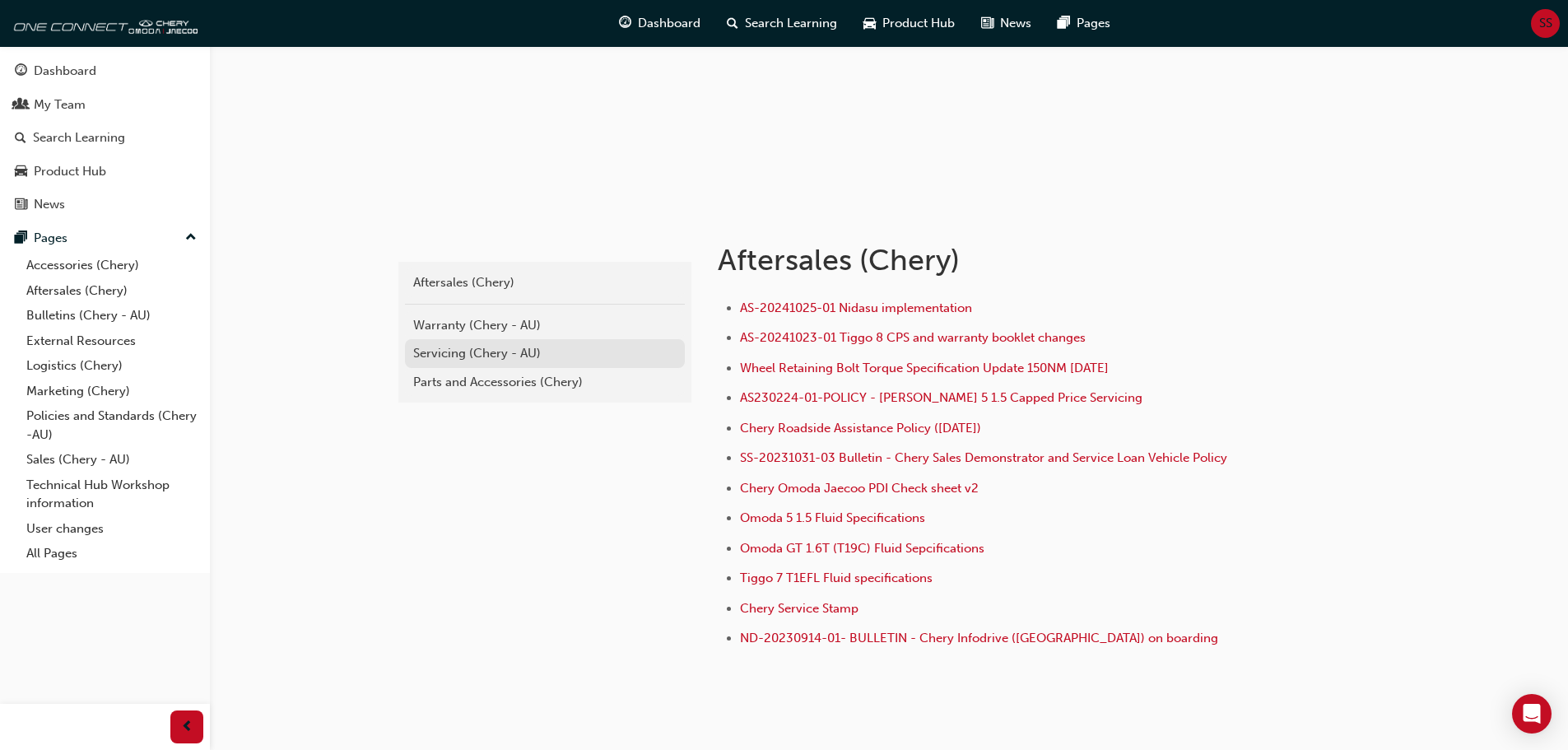
scroll to position [62, 0]
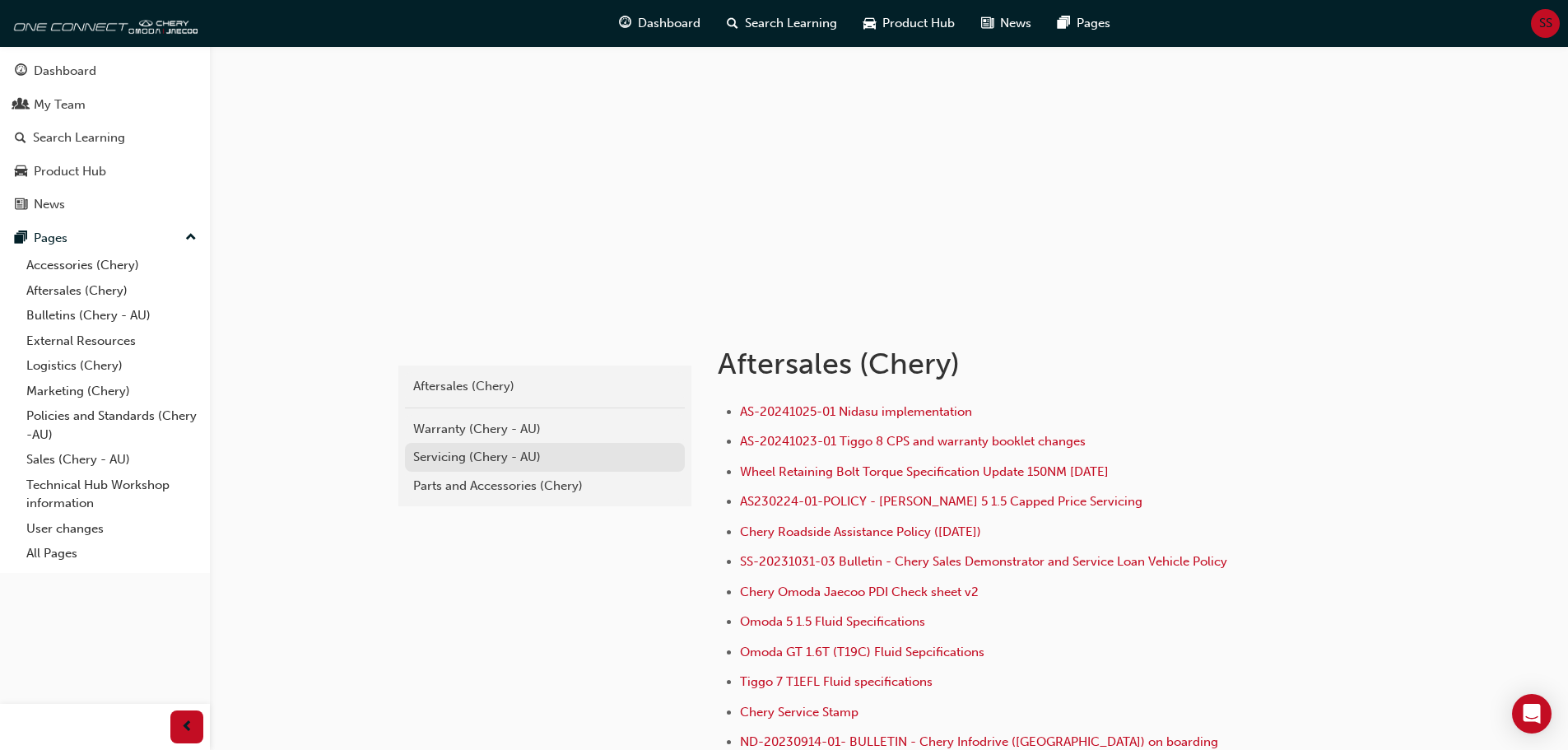
click at [477, 451] on div "Servicing (Chery - AU)" at bounding box center [545, 457] width 263 height 19
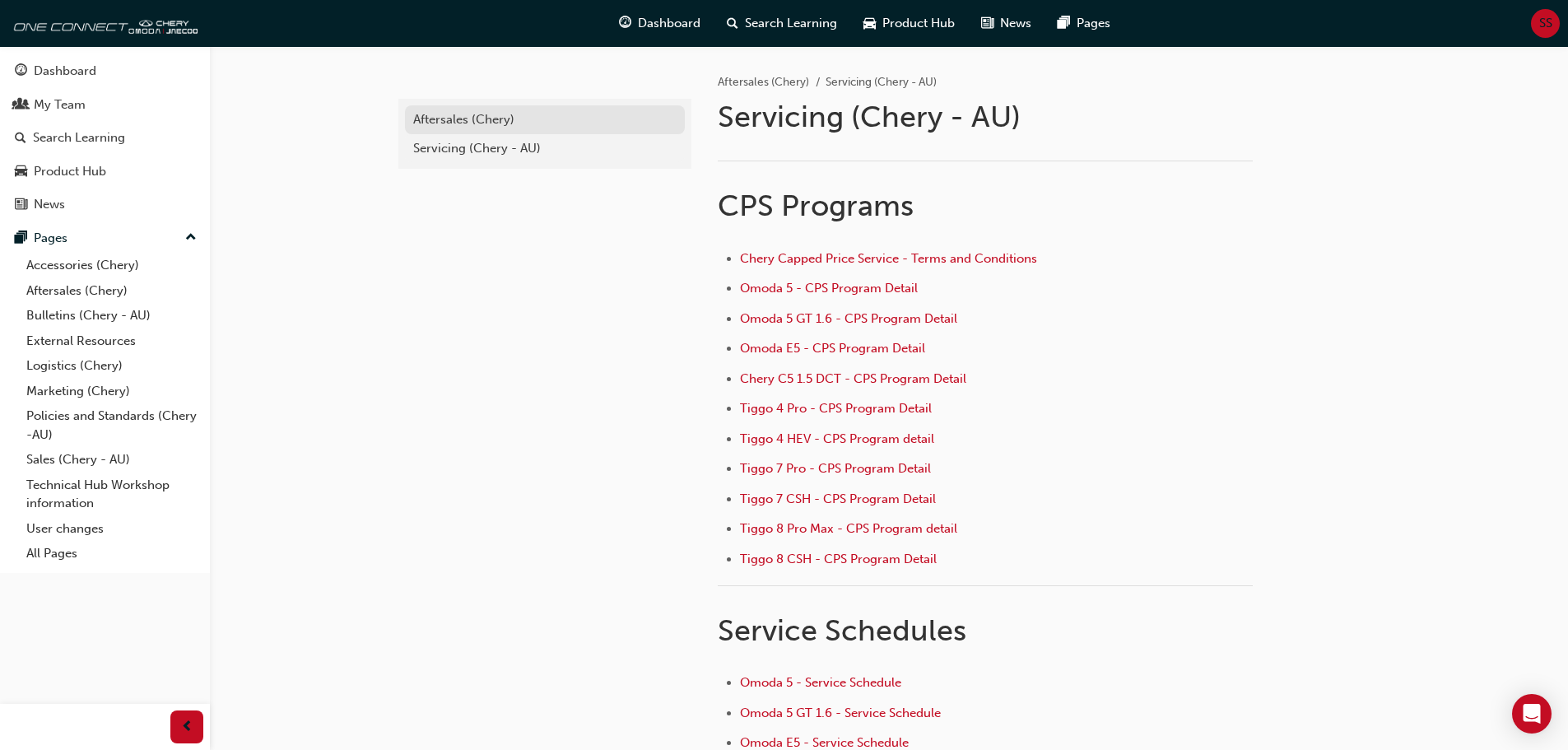
click at [431, 117] on div "Aftersales (Chery)" at bounding box center [545, 119] width 263 height 19
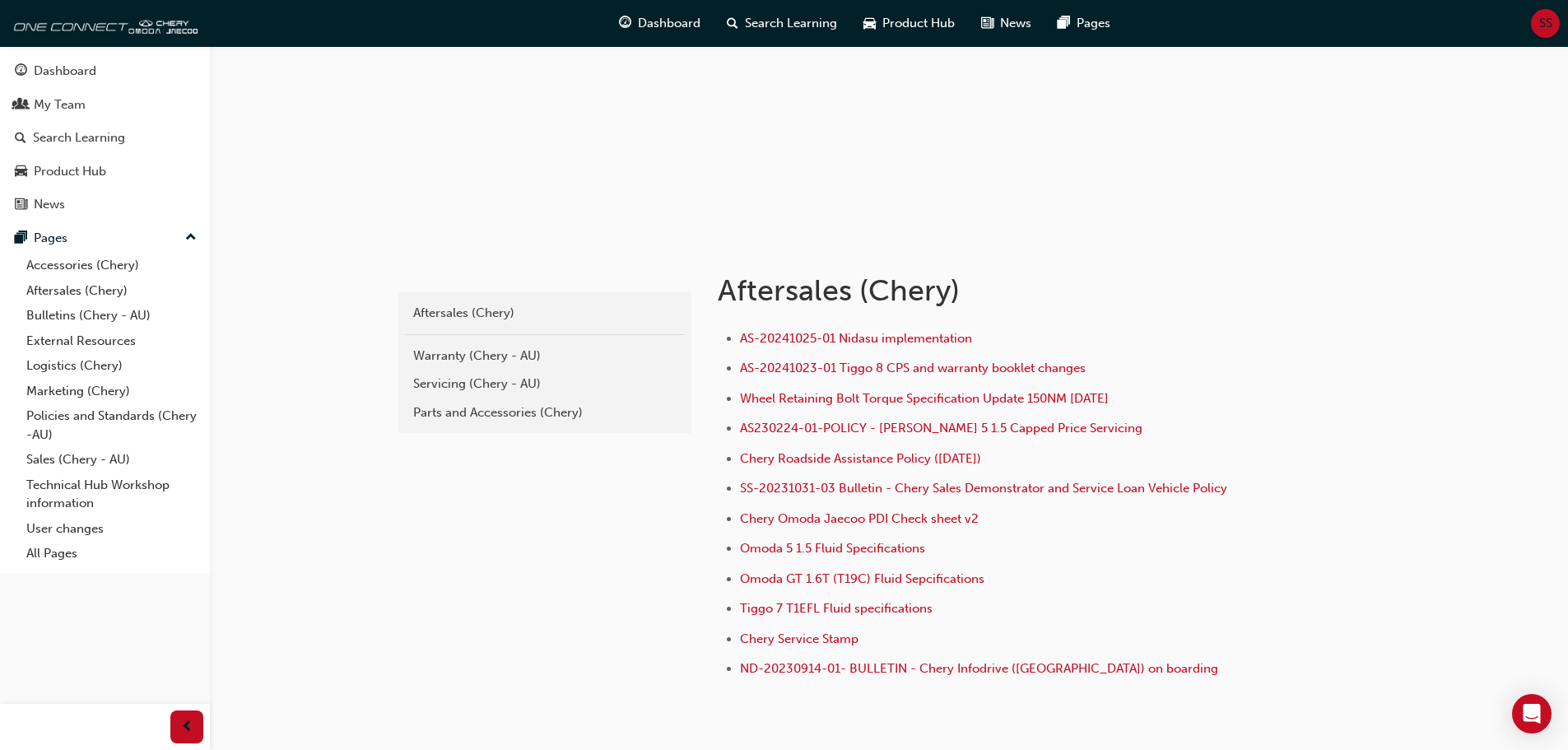
scroll to position [164, 0]
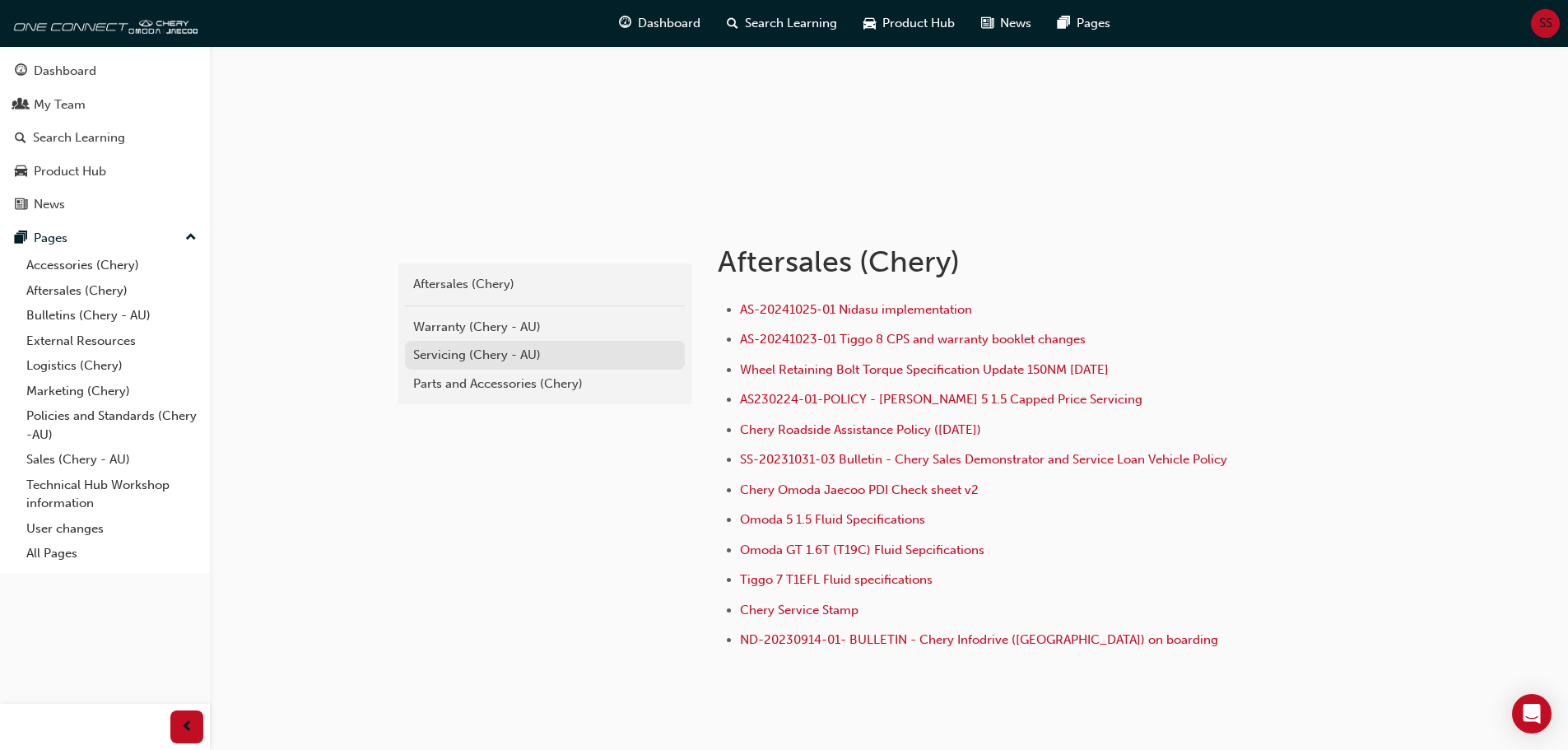
click at [426, 346] on div "Servicing (Chery - AU)" at bounding box center [545, 355] width 263 height 19
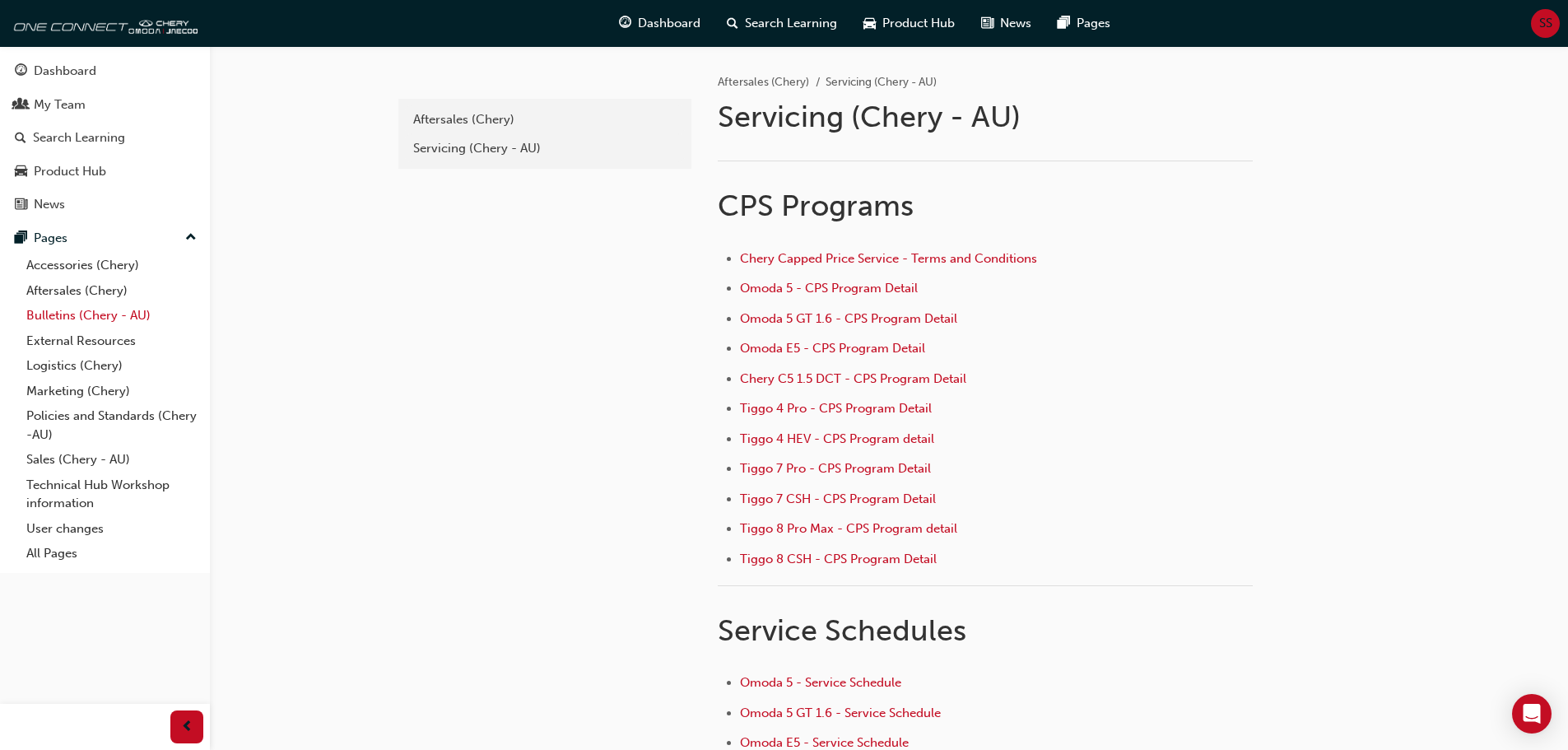
click at [68, 312] on link "Bulletins (Chery - AU)" at bounding box center [111, 316] width 183 height 26
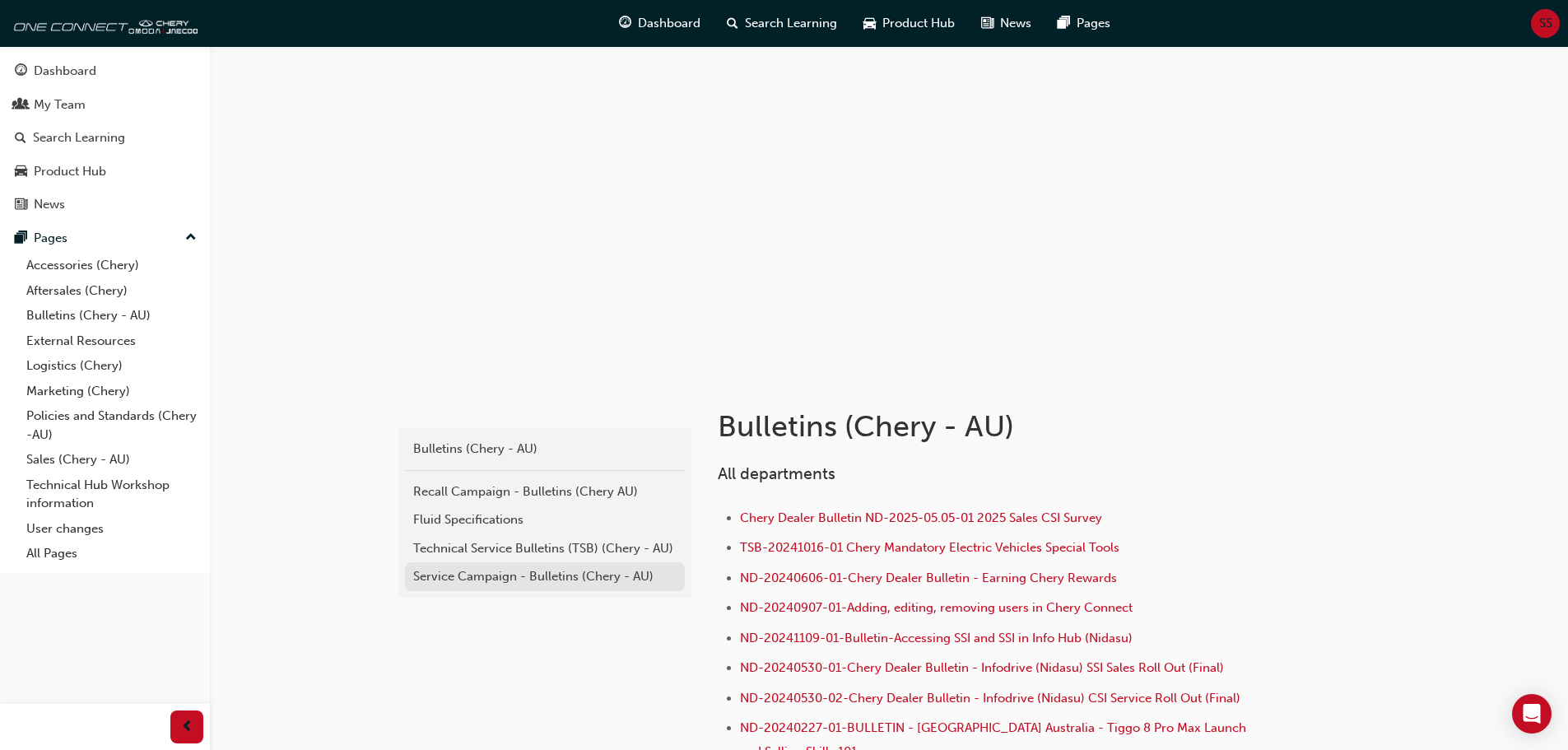
click at [494, 576] on div "Service Campaign - Bulletins (Chery - AU)" at bounding box center [545, 576] width 263 height 19
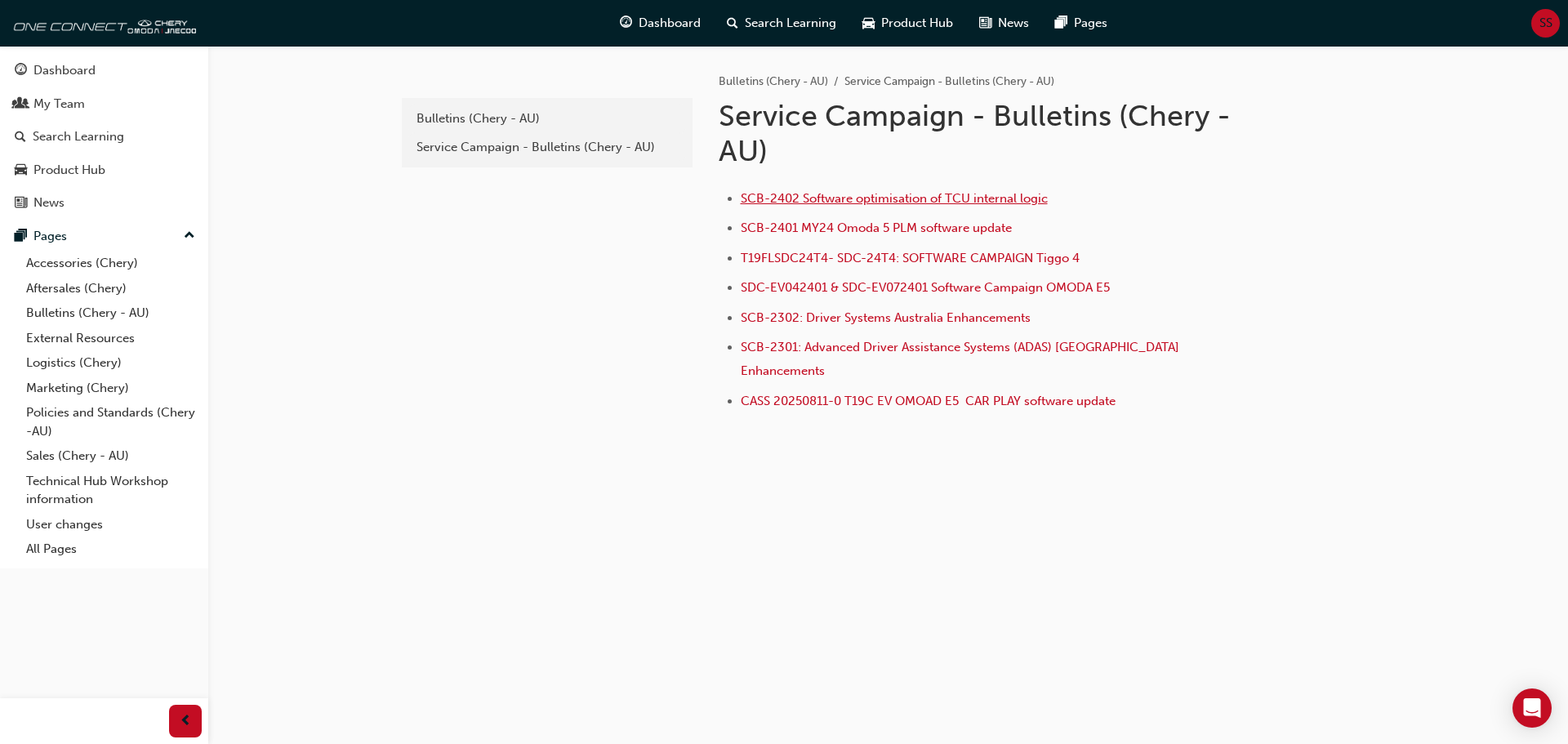
click at [839, 200] on span "SCB-2402 Software optimisation of TCU internal logic" at bounding box center [895, 198] width 307 height 15
click at [818, 196] on span "SCB-2402 Software optimisation of TCU internal logic" at bounding box center [895, 198] width 307 height 15
